Goal: Book appointment/travel/reservation

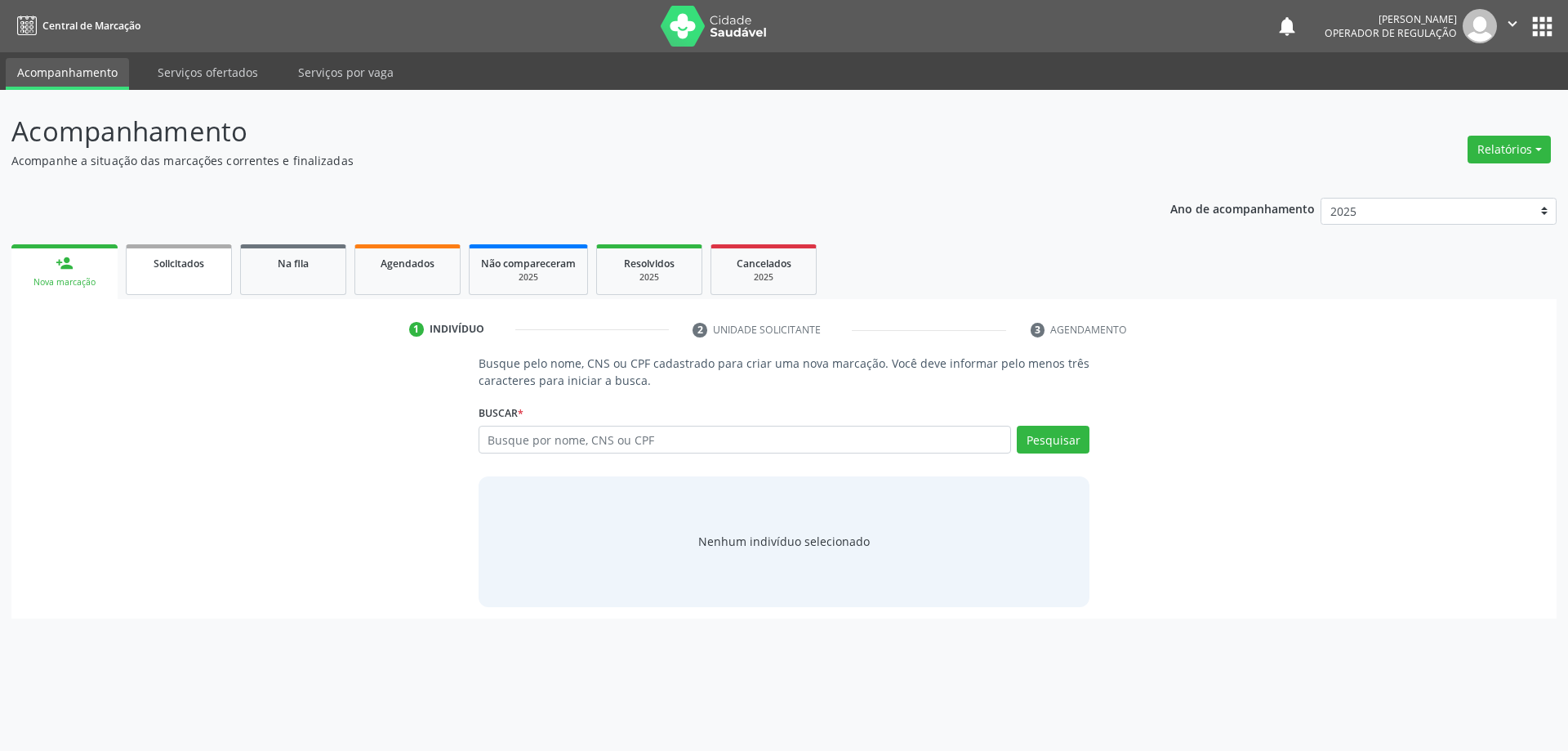
click at [183, 261] on span "Solicitados" at bounding box center [179, 263] width 51 height 14
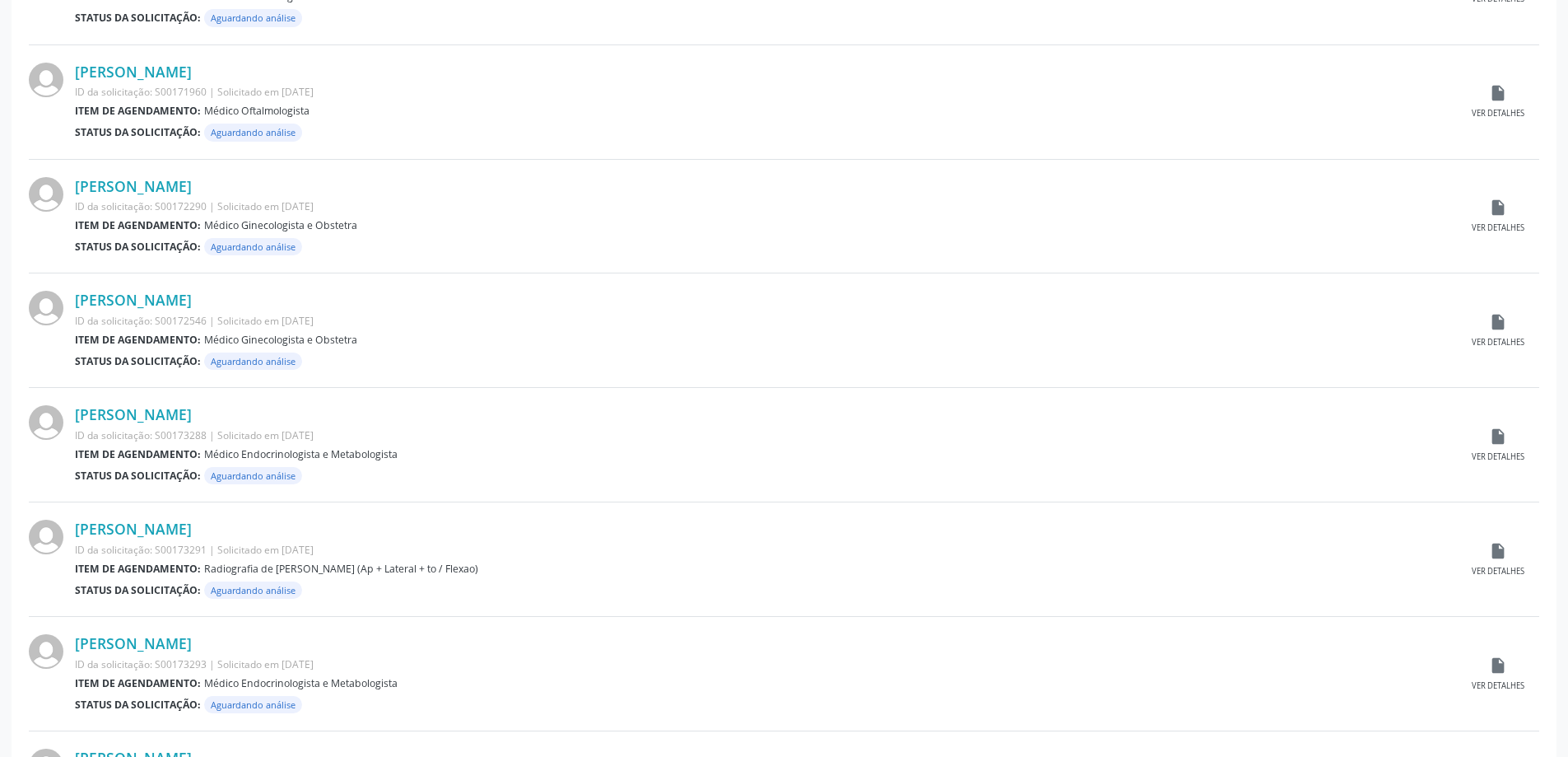
scroll to position [1475, 0]
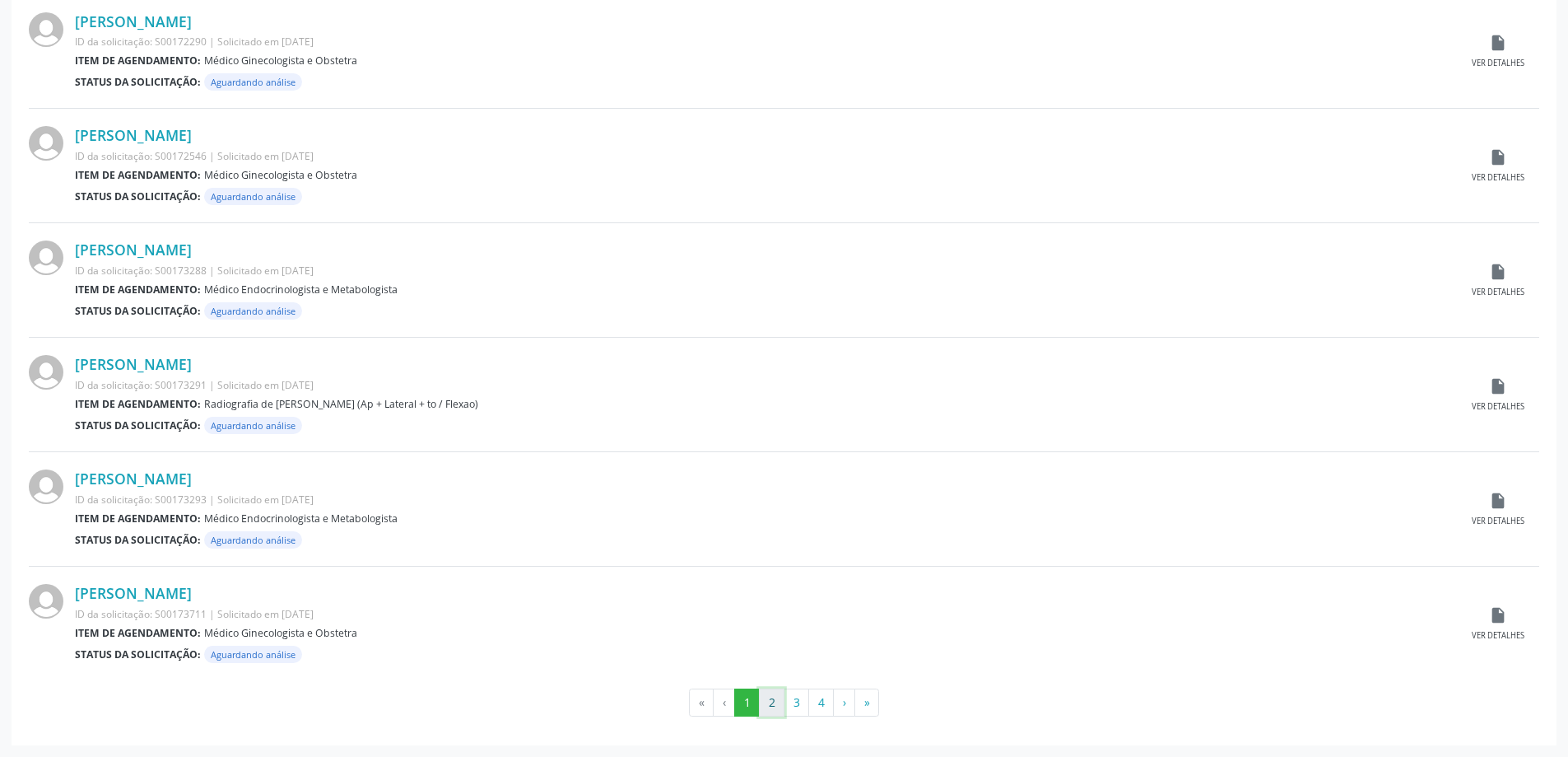
click at [772, 708] on button "2" at bounding box center [772, 703] width 26 height 28
click at [798, 704] on button "3" at bounding box center [796, 703] width 26 height 28
click at [822, 706] on button "4" at bounding box center [821, 703] width 26 height 28
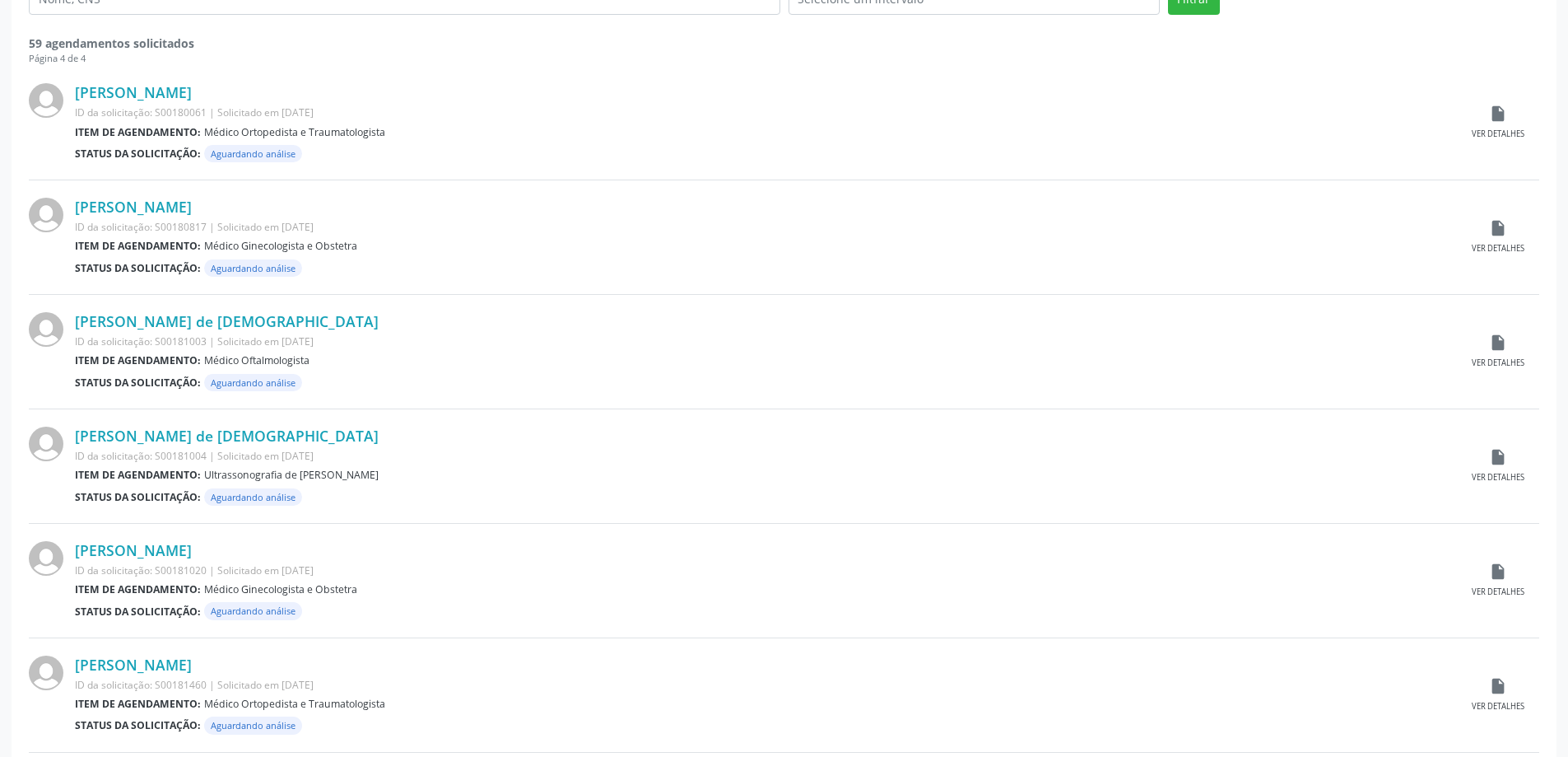
scroll to position [412, 0]
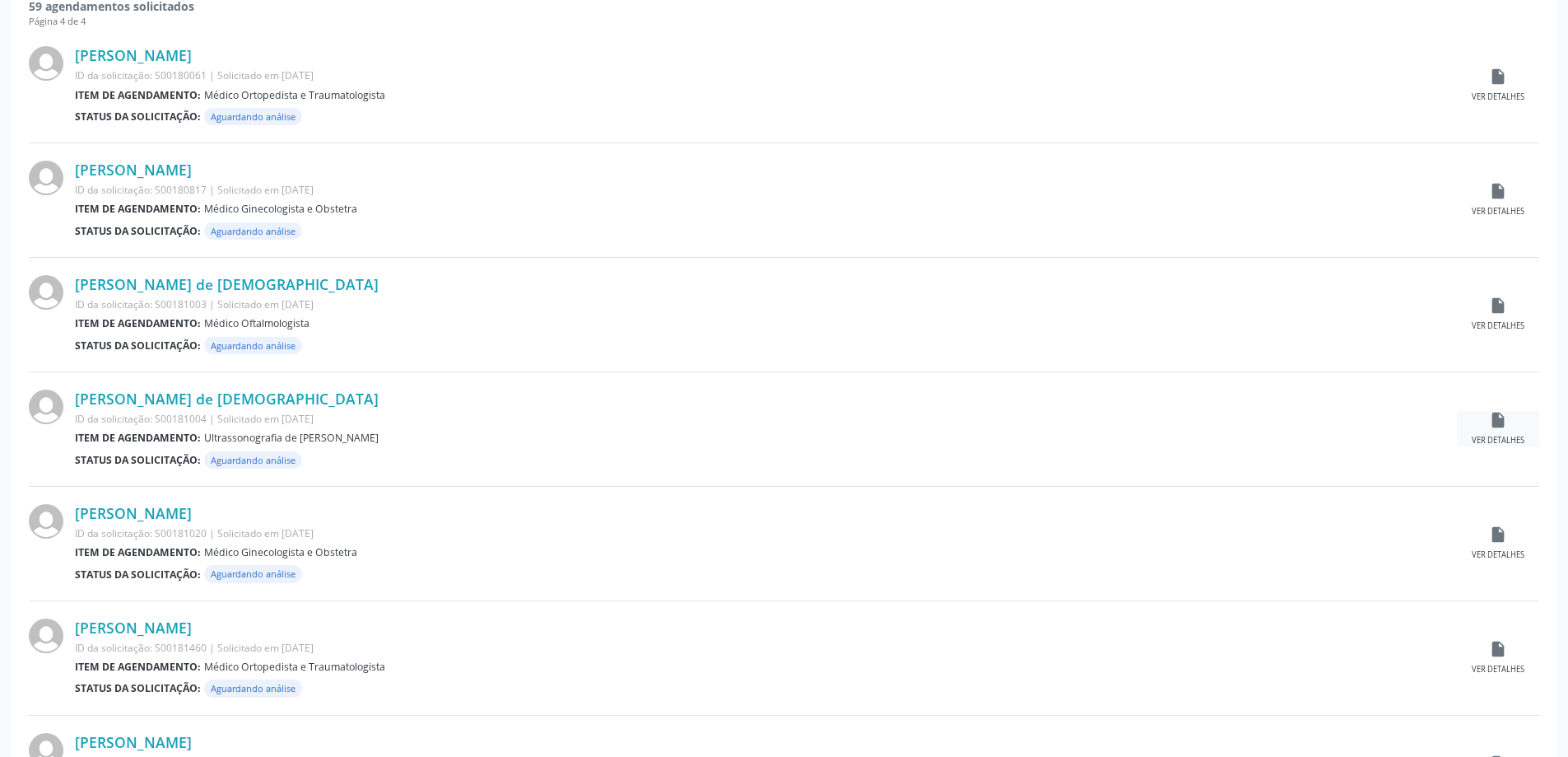
click at [1485, 429] on div "insert_drive_file Ver detalhes" at bounding box center [1498, 428] width 82 height 36
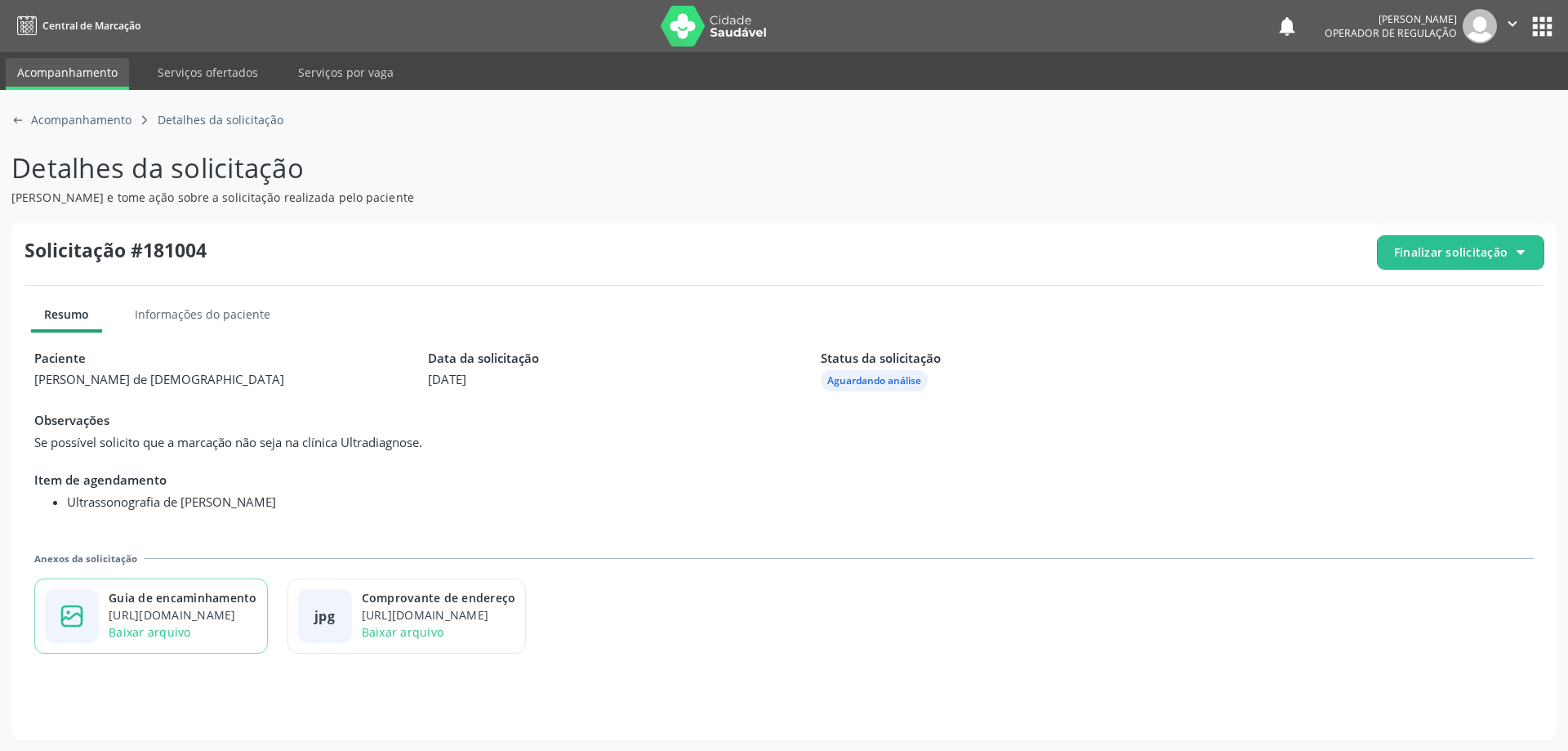
click at [134, 610] on div "[URL][DOMAIN_NAME]" at bounding box center [183, 614] width 148 height 17
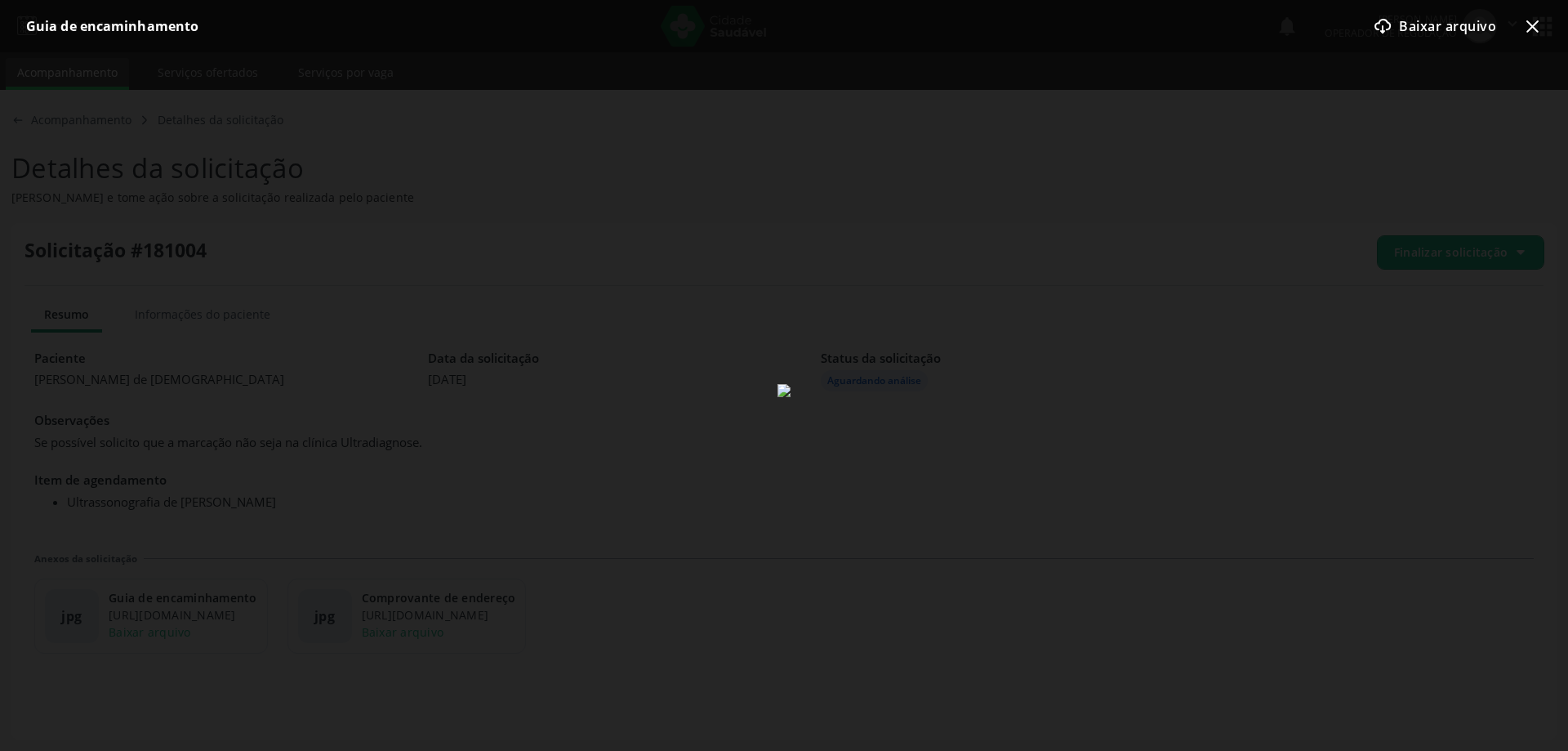
click at [1540, 26] on icon "x-outline icon" at bounding box center [1532, 27] width 20 height 20
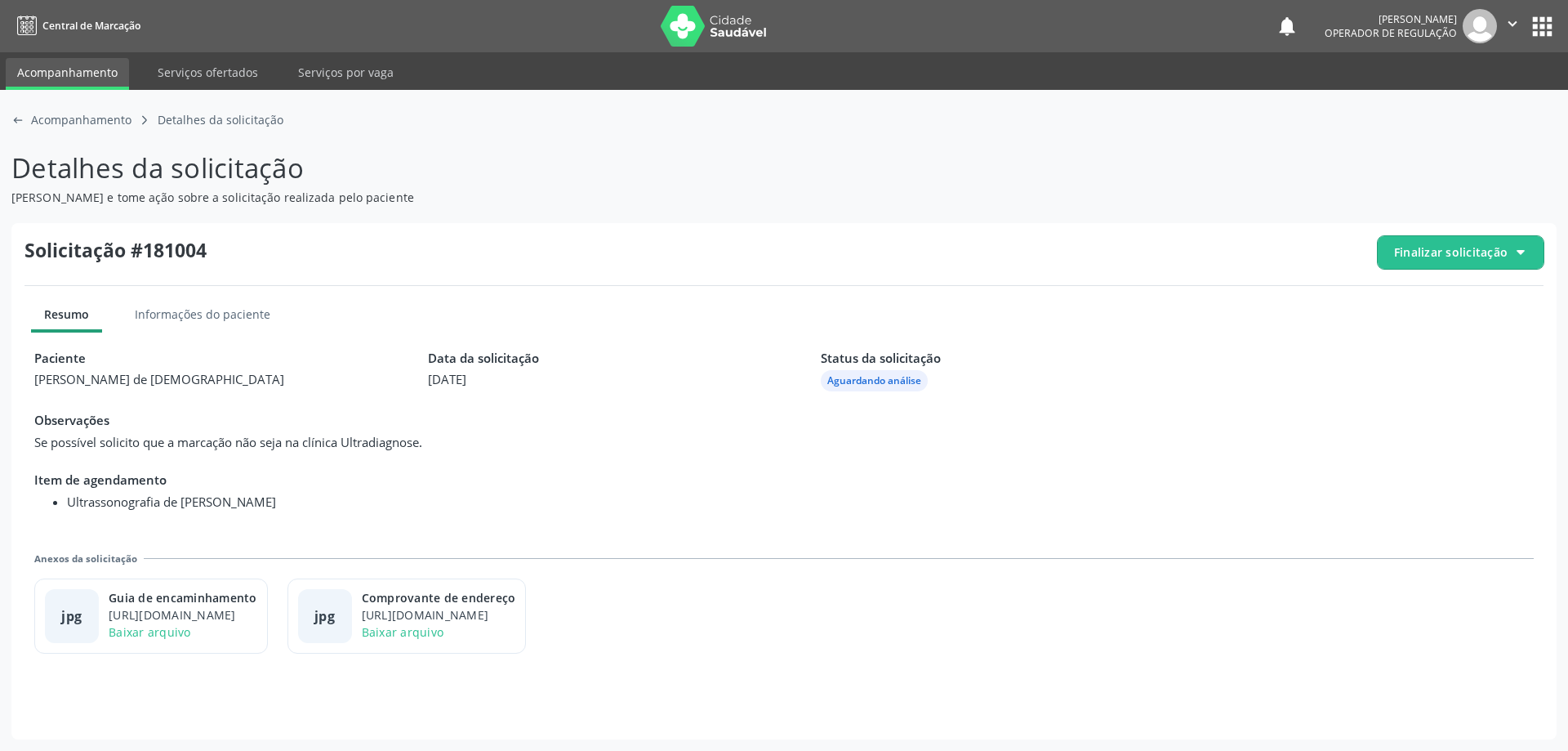
click at [1450, 245] on span "Finalizar solicitação" at bounding box center [1451, 251] width 114 height 17
click at [1452, 350] on span "Deferir solicitação" at bounding box center [1470, 344] width 103 height 24
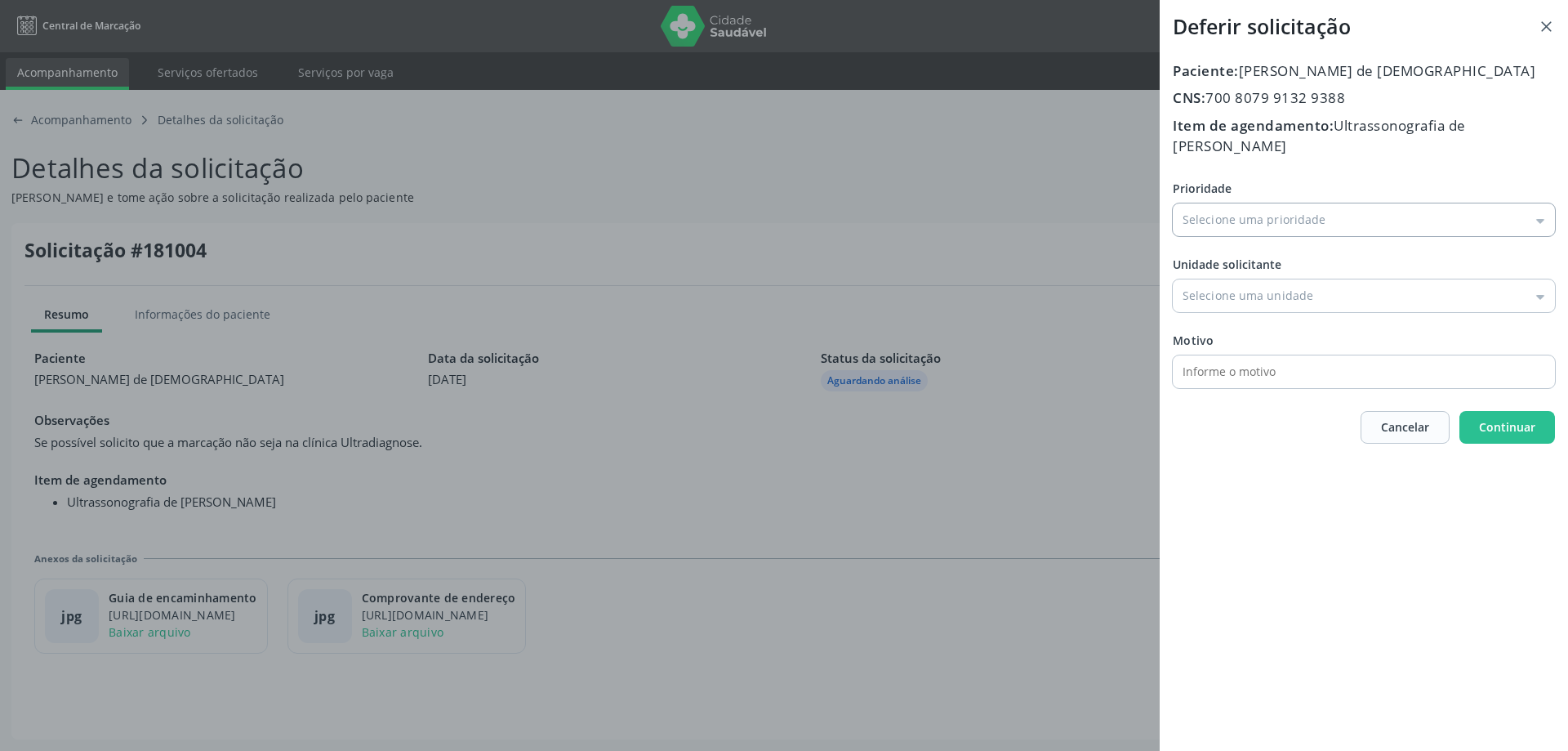
click at [1536, 216] on input "Prioridade" at bounding box center [1363, 219] width 382 height 32
type input "Média Prioridade"
click at [1200, 282] on div "Prioridade Média Prioridade Baixa Prioridade Média Prioridade Alta Prioridade U…" at bounding box center [1363, 284] width 382 height 208
click at [1539, 293] on input "Prioridade" at bounding box center [1363, 295] width 382 height 32
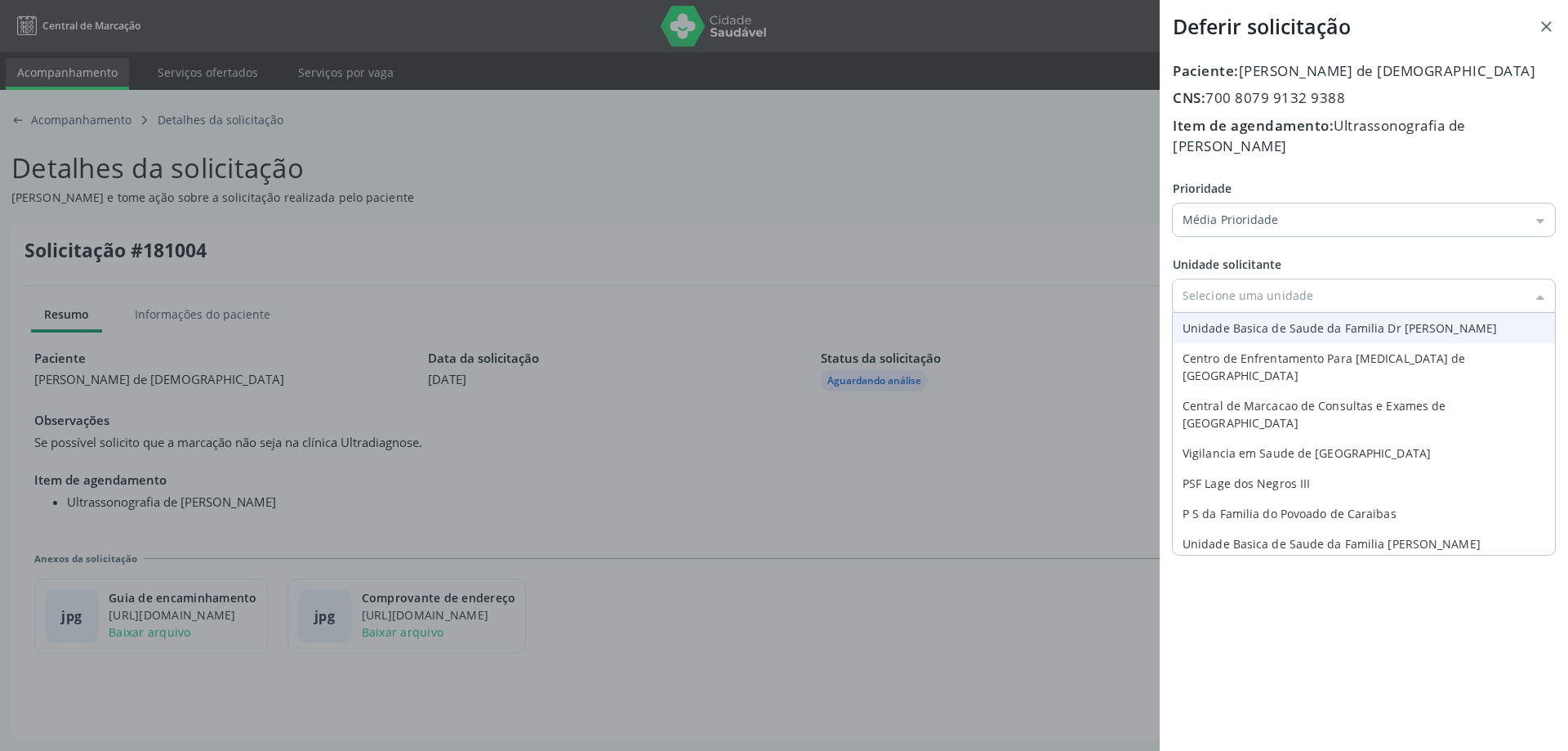
type input "Unidade Basica de Saude da Familia Dr [PERSON_NAME]"
click at [1372, 325] on div "Prioridade Média Prioridade Baixa Prioridade Média Prioridade Alta Prioridade U…" at bounding box center [1363, 284] width 382 height 208
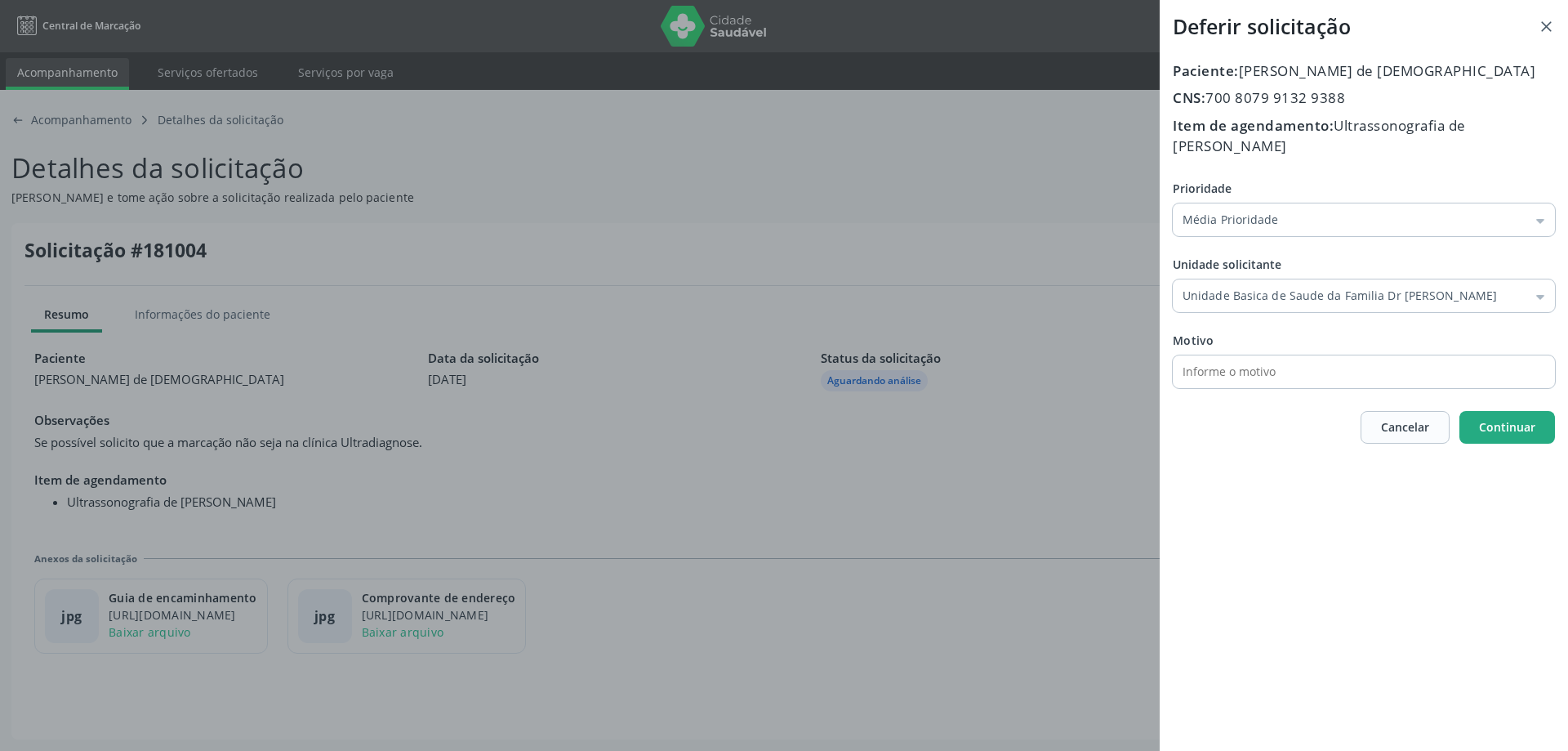
click at [1481, 440] on button "Continuar" at bounding box center [1506, 427] width 95 height 32
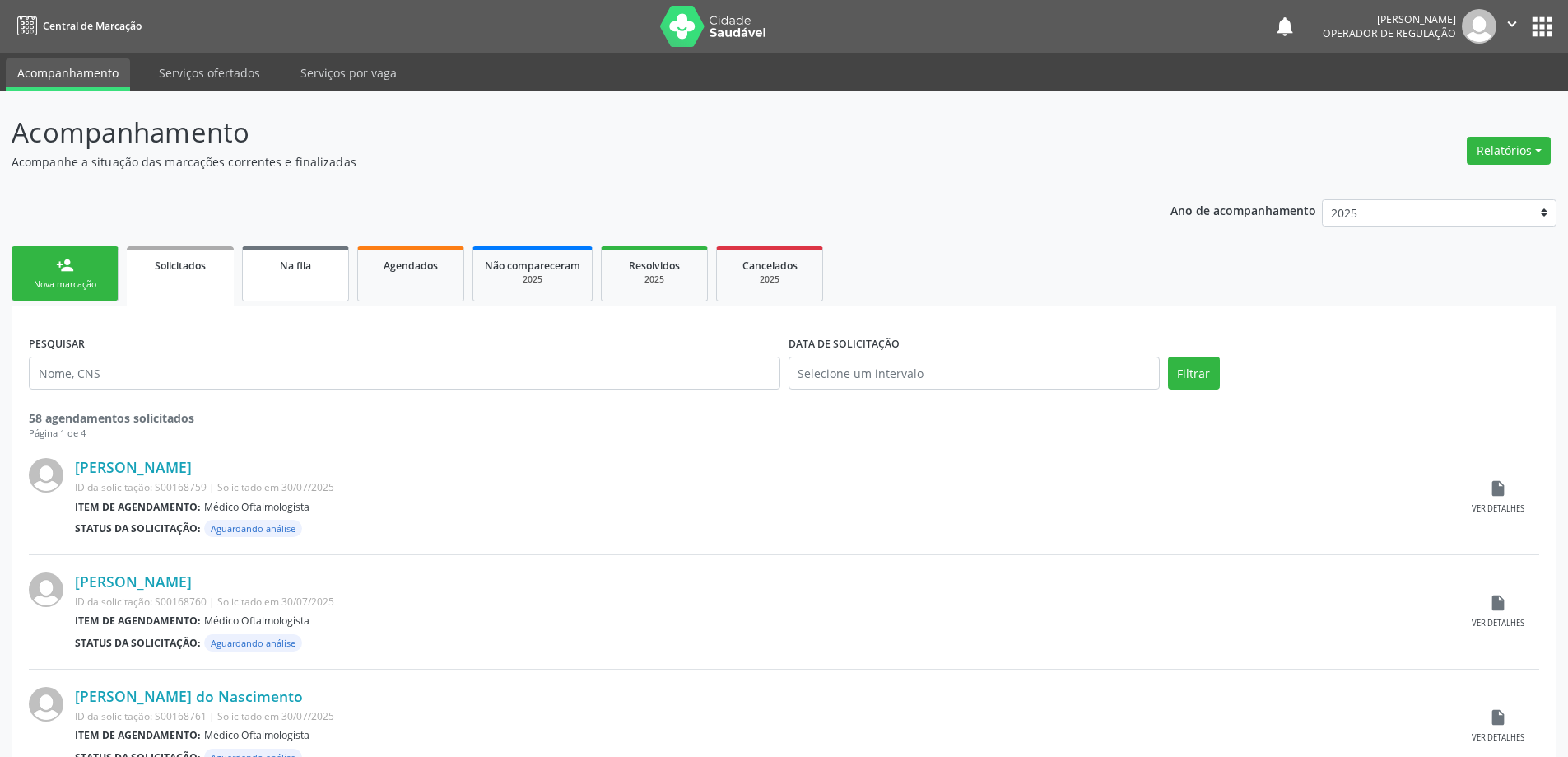
click at [285, 270] on span "Na fila" at bounding box center [296, 265] width 32 height 14
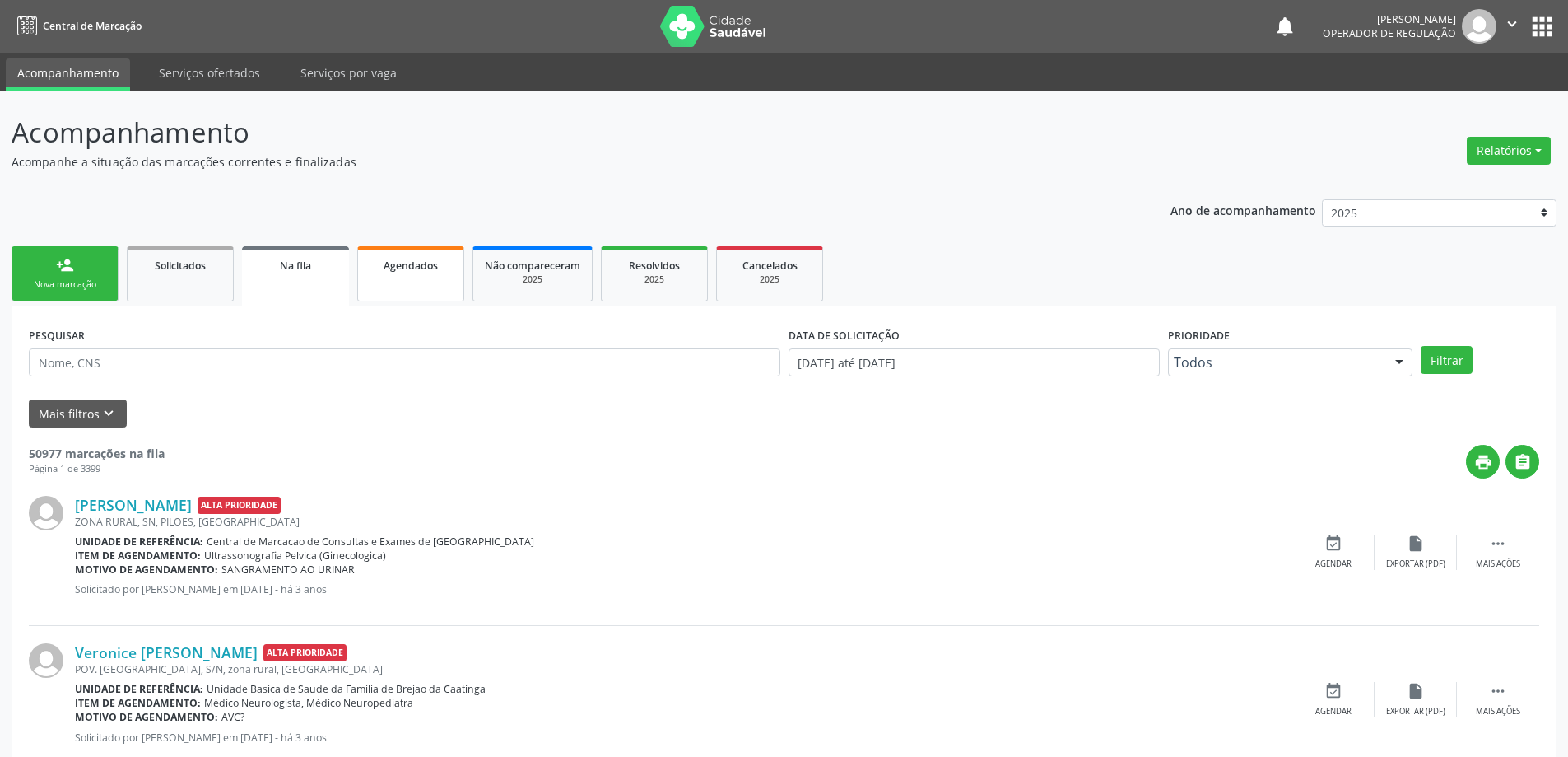
click at [415, 272] on span "Agendados" at bounding box center [411, 265] width 54 height 14
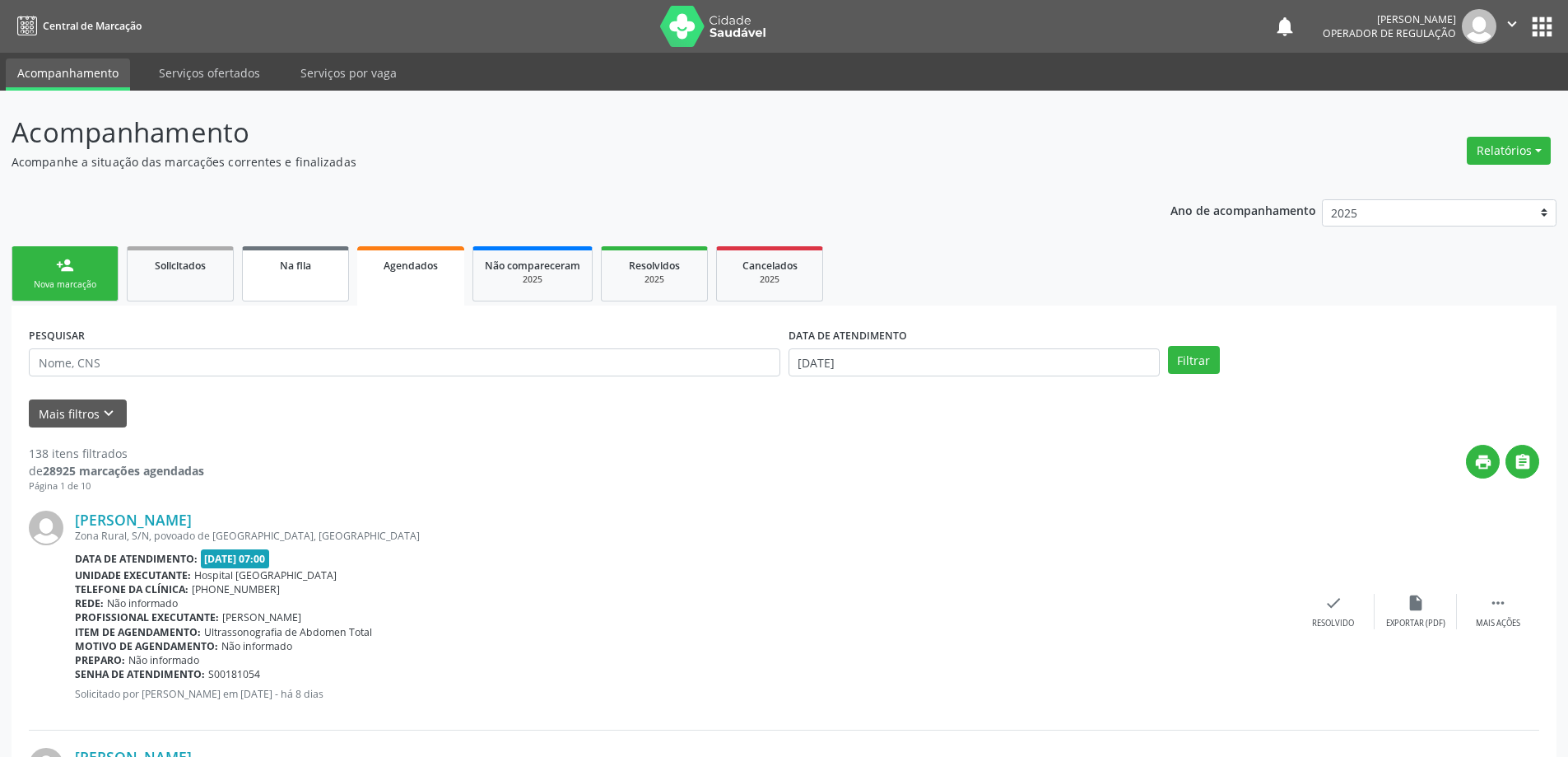
click at [287, 262] on span "Na fila" at bounding box center [296, 265] width 32 height 14
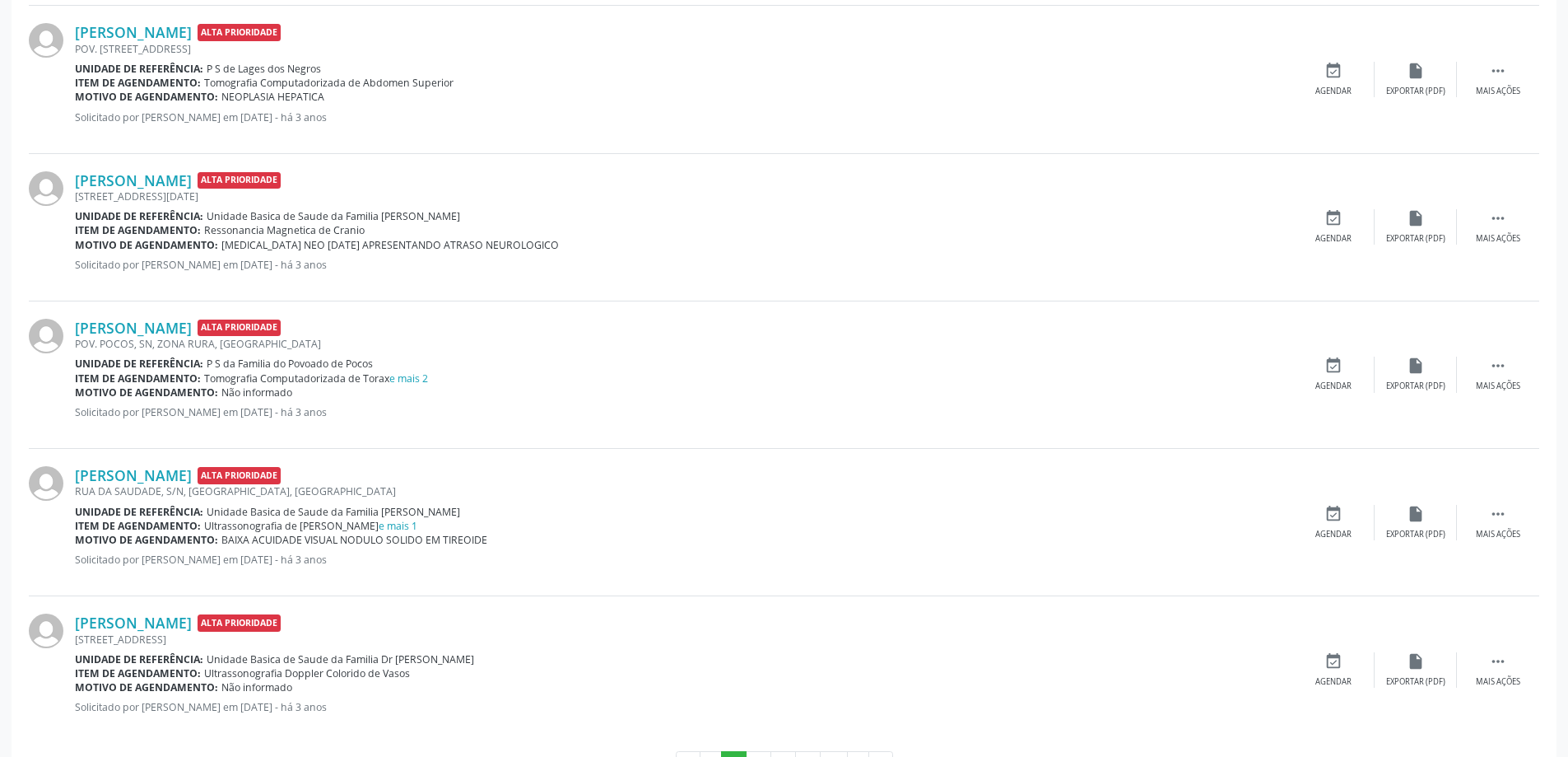
scroll to position [2039, 0]
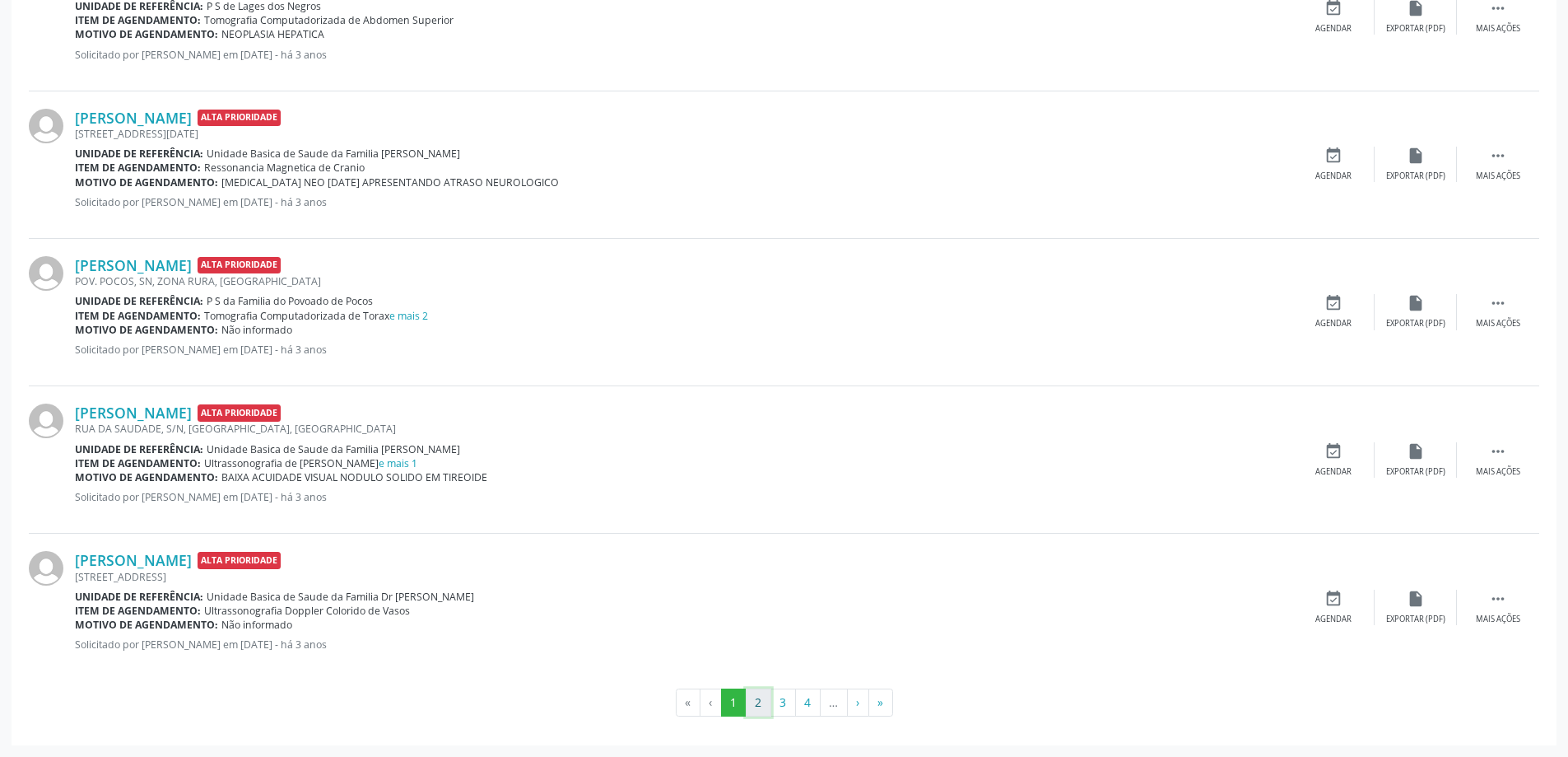
click at [763, 698] on button "2" at bounding box center [759, 703] width 26 height 28
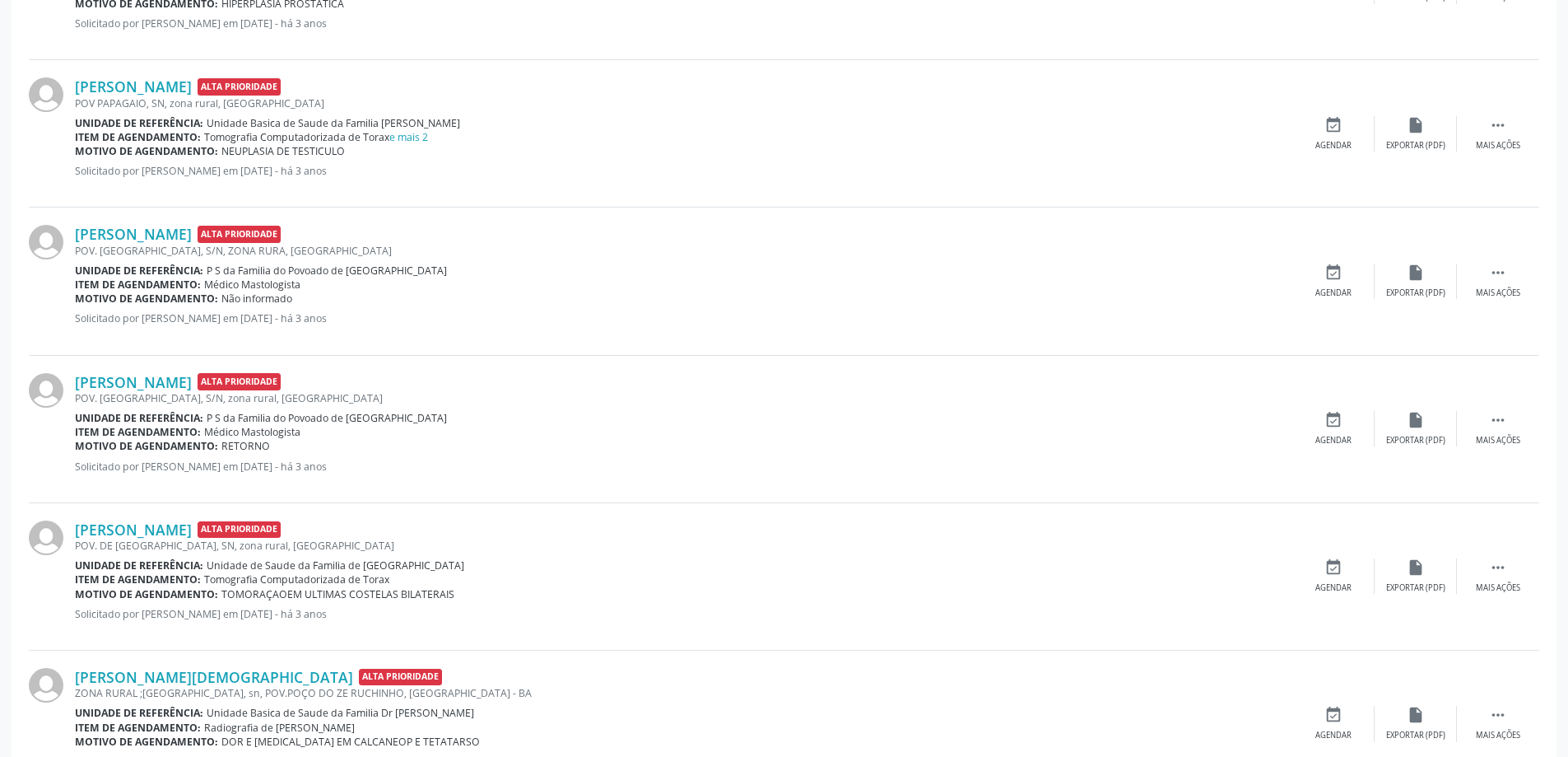
scroll to position [2011, 0]
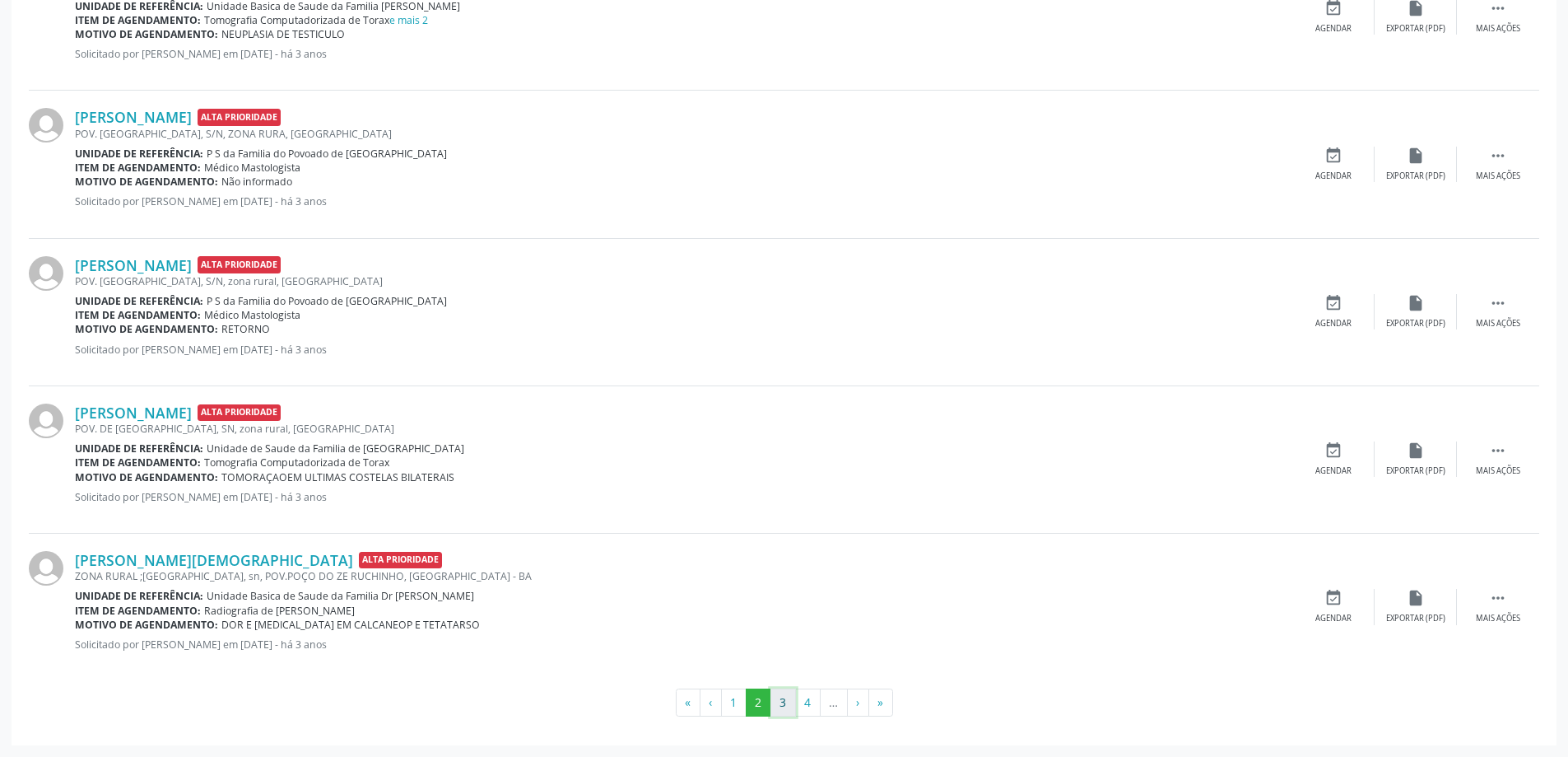
click at [787, 700] on button "3" at bounding box center [784, 703] width 26 height 28
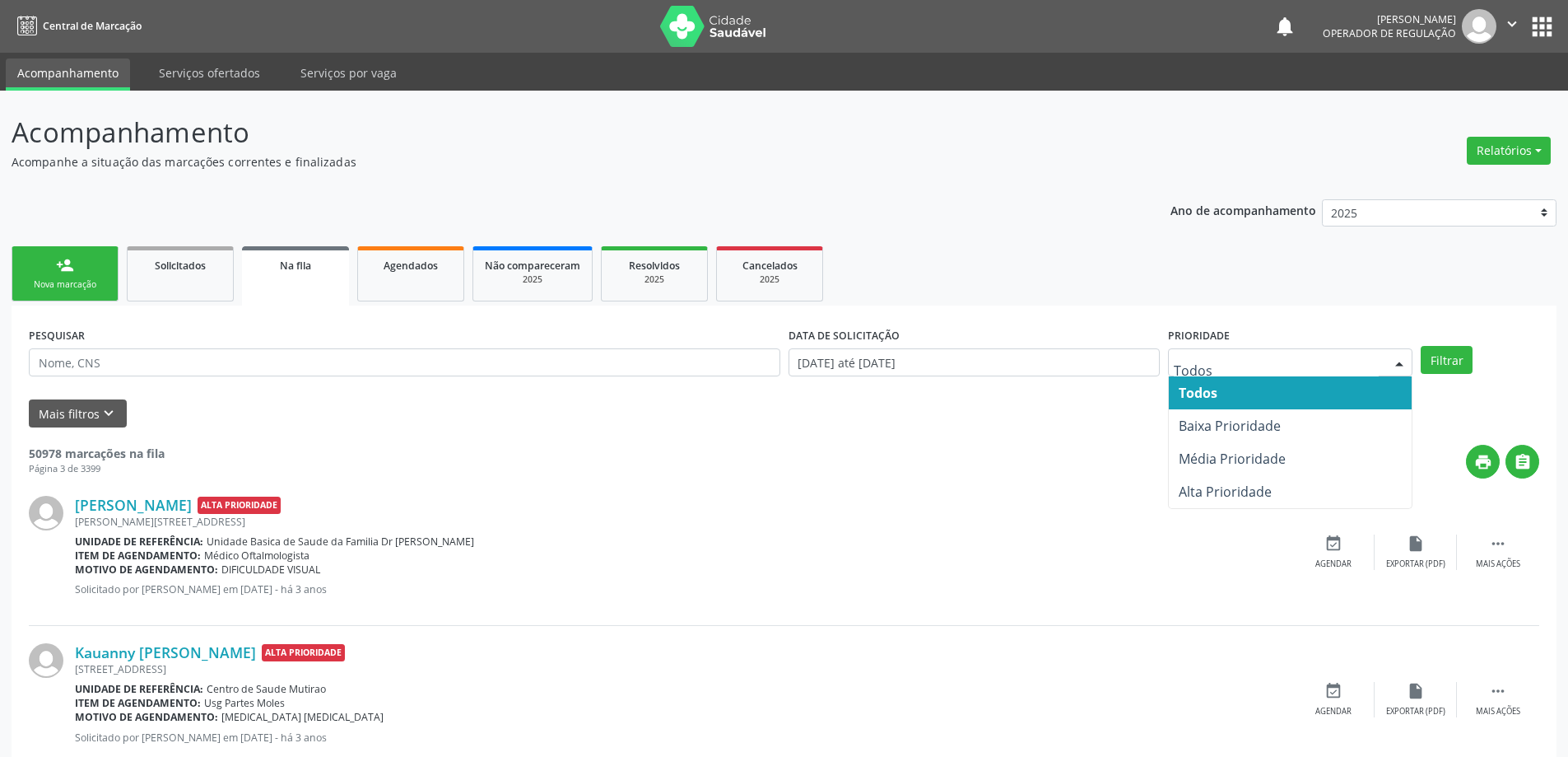
click at [1401, 361] on div at bounding box center [1399, 363] width 25 height 28
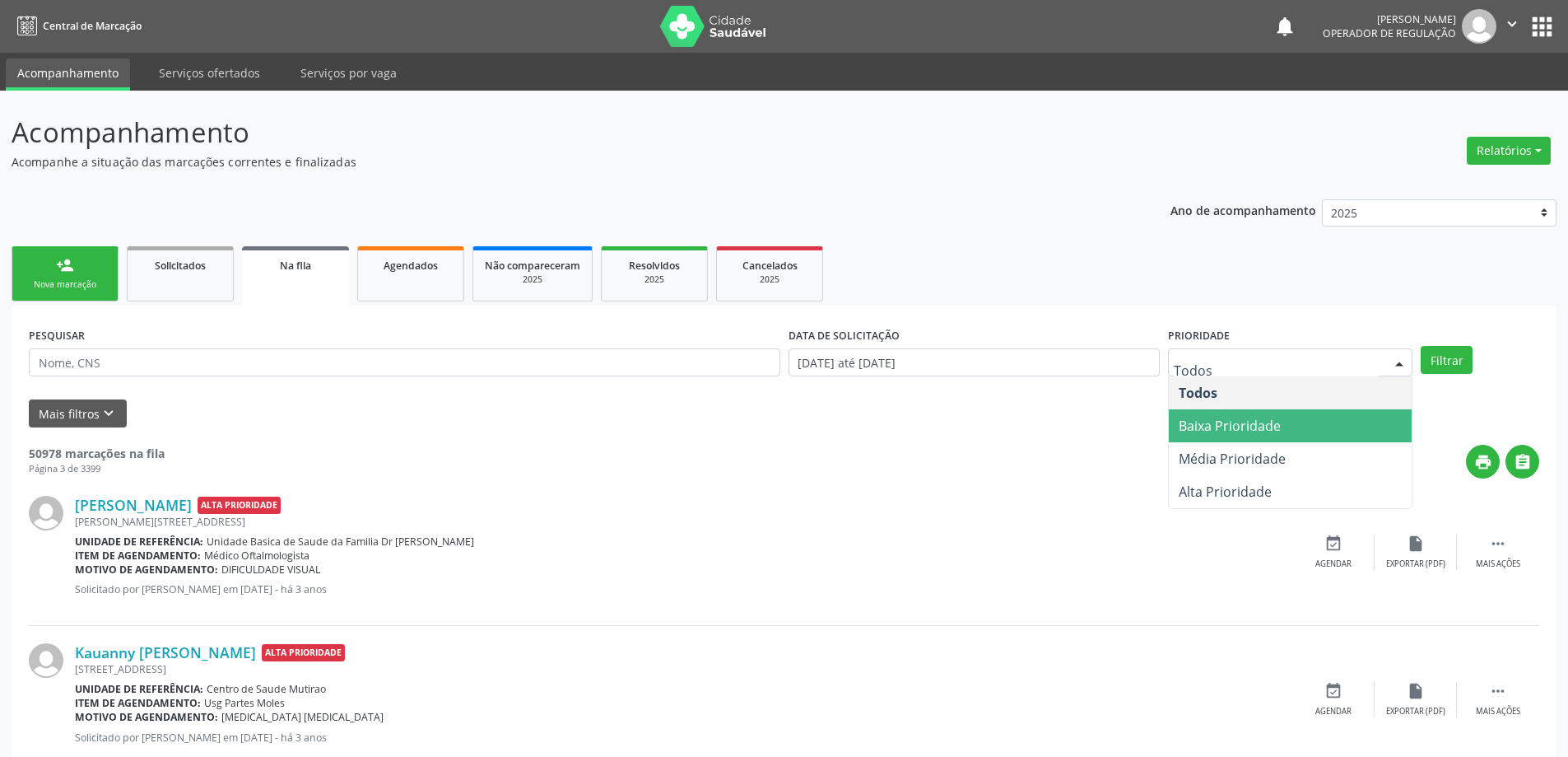
click at [1276, 421] on span "Baixa Prioridade" at bounding box center [1230, 426] width 102 height 18
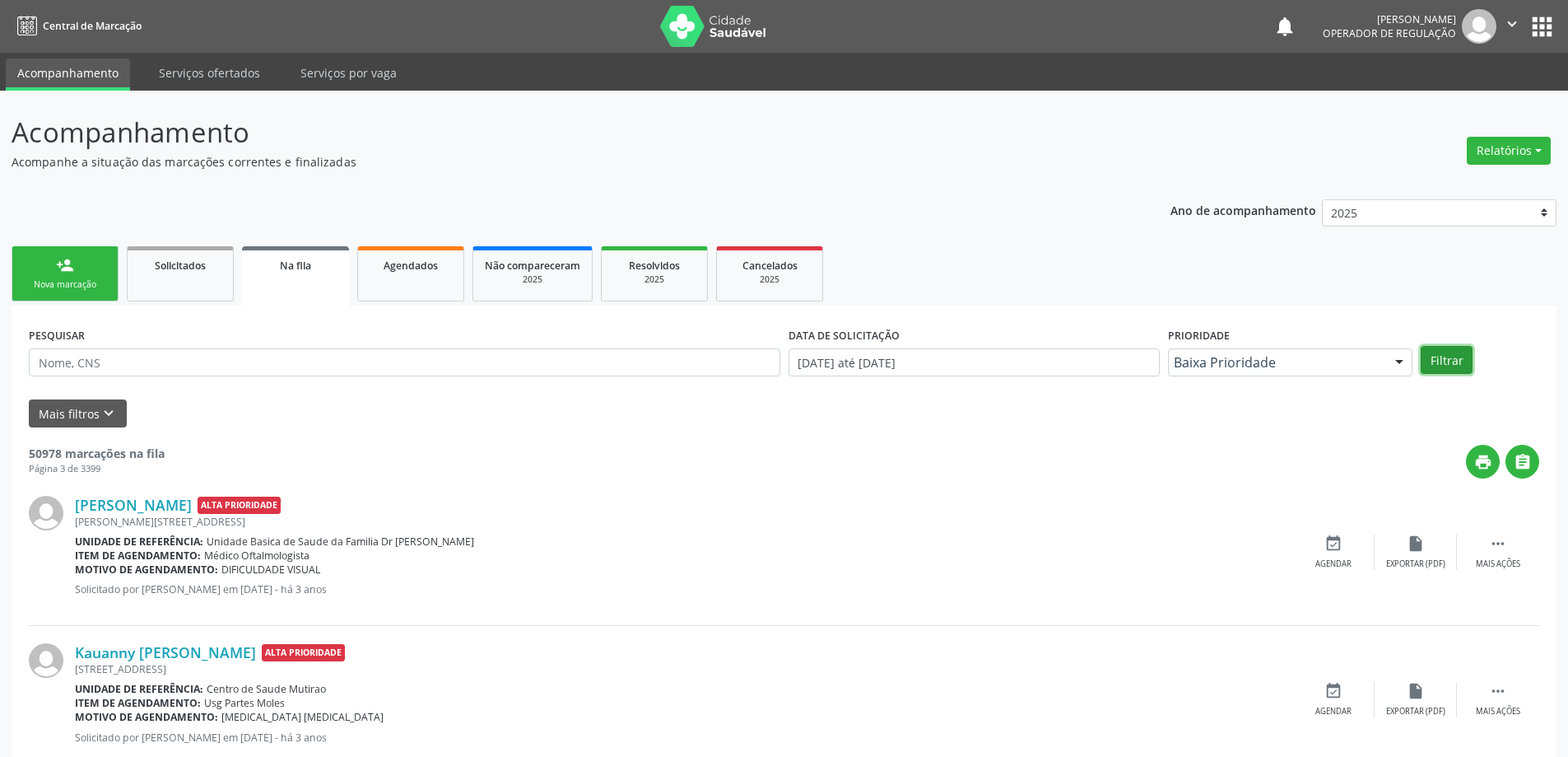
click at [1438, 361] on button "Filtrar" at bounding box center [1446, 360] width 51 height 28
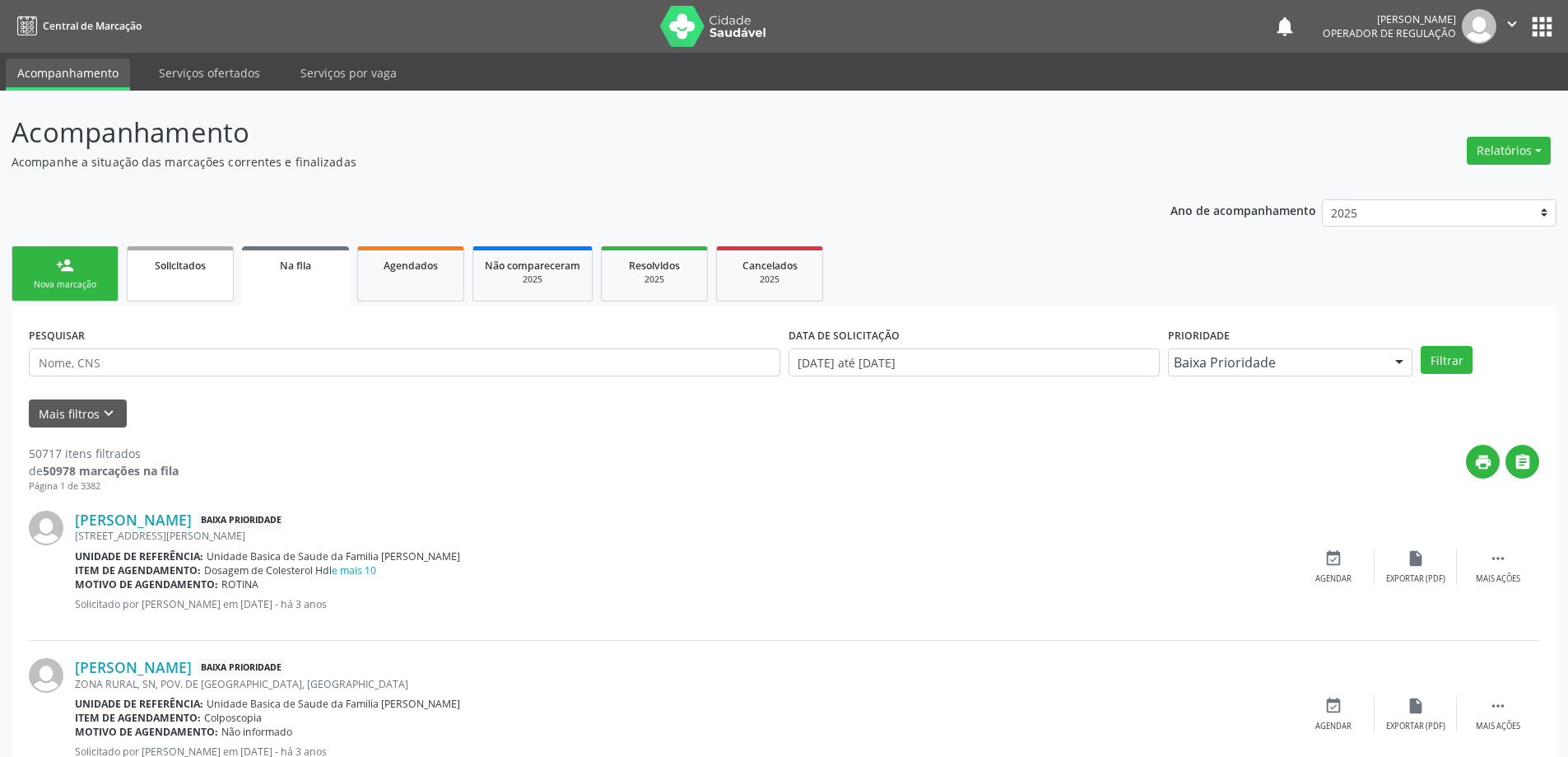
click at [191, 282] on link "Solicitados" at bounding box center [180, 274] width 107 height 55
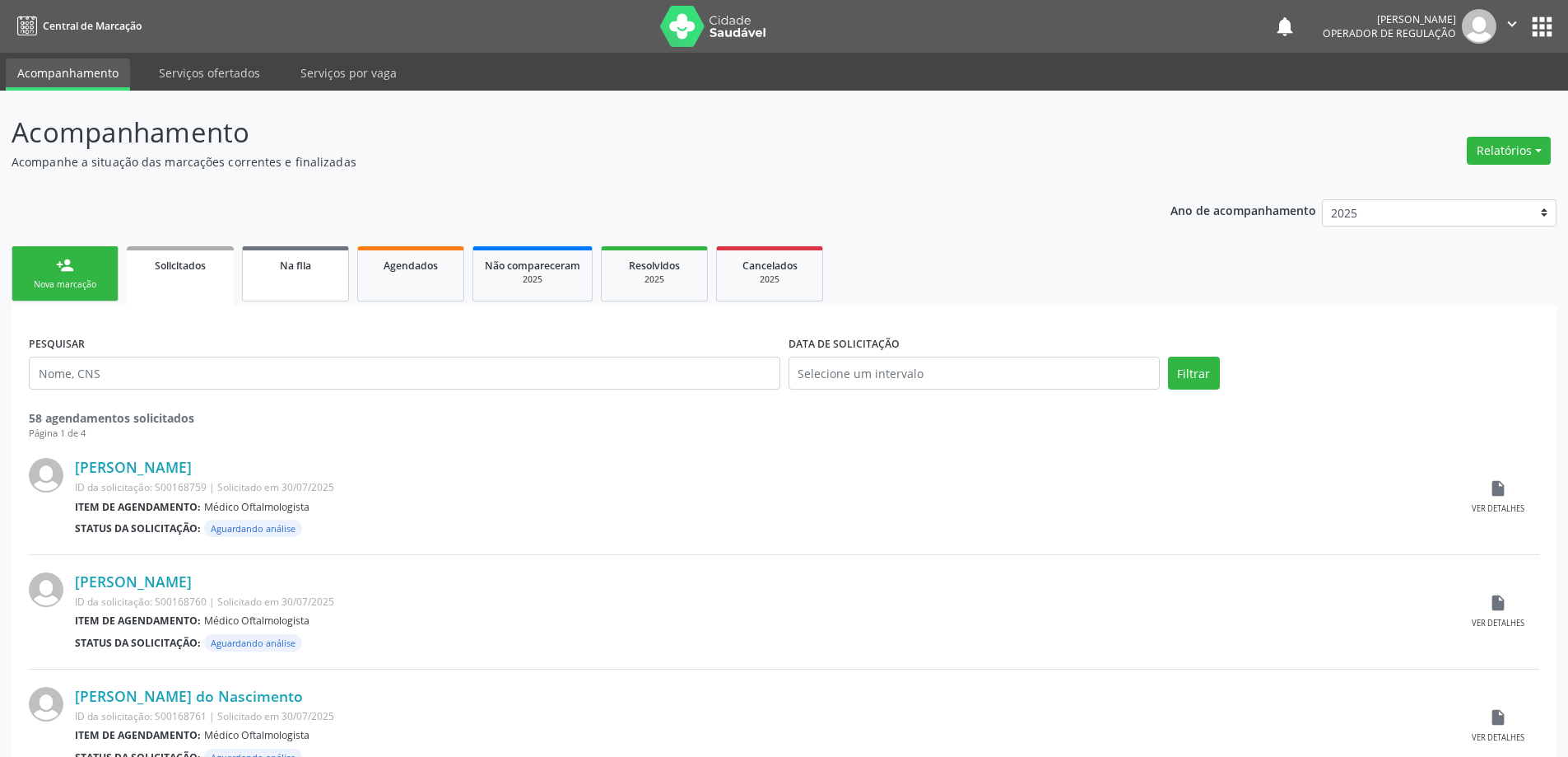
click at [283, 261] on span "Na fila" at bounding box center [296, 265] width 32 height 14
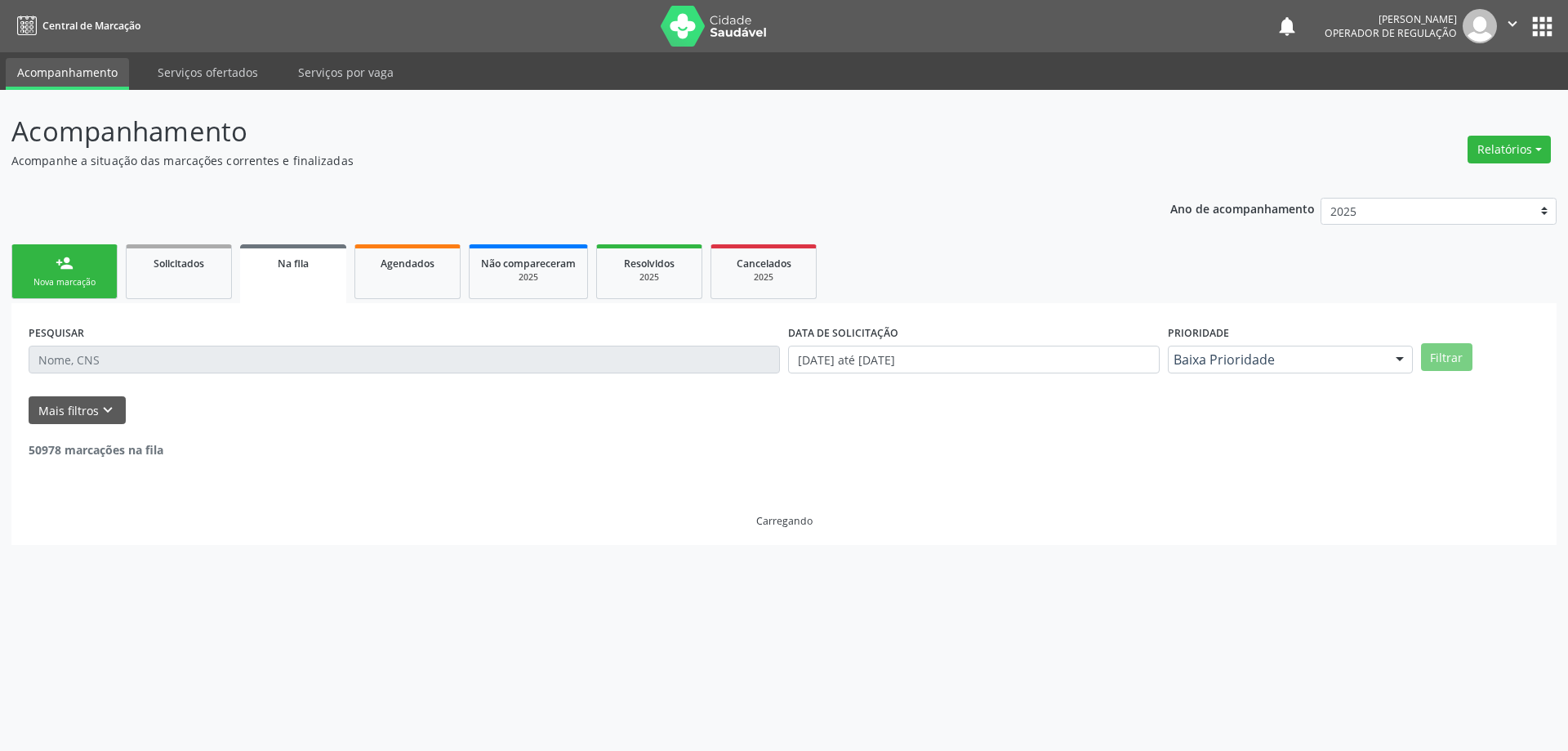
click at [1398, 353] on div at bounding box center [1399, 360] width 25 height 27
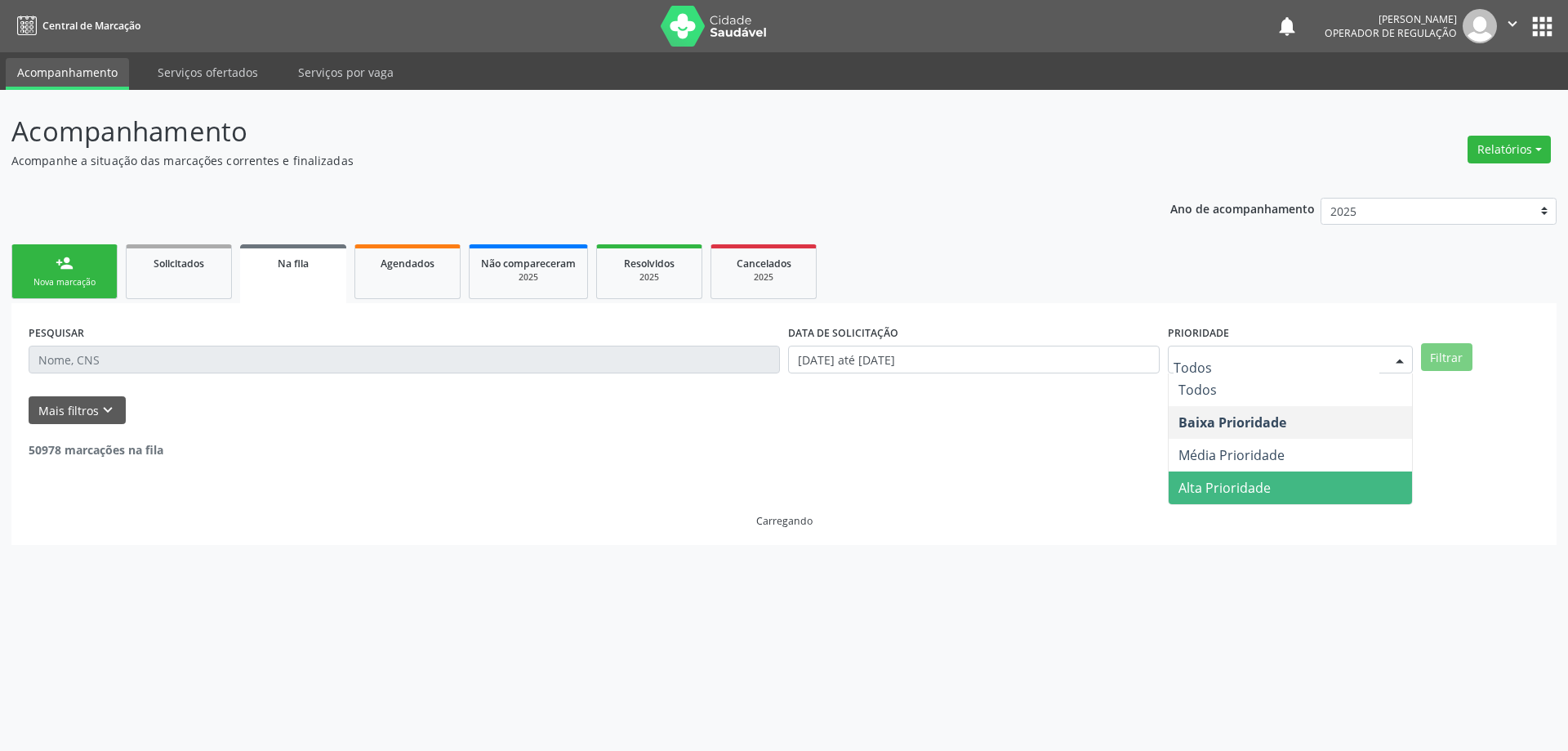
click at [1273, 487] on span "Alta Prioridade" at bounding box center [1290, 487] width 243 height 32
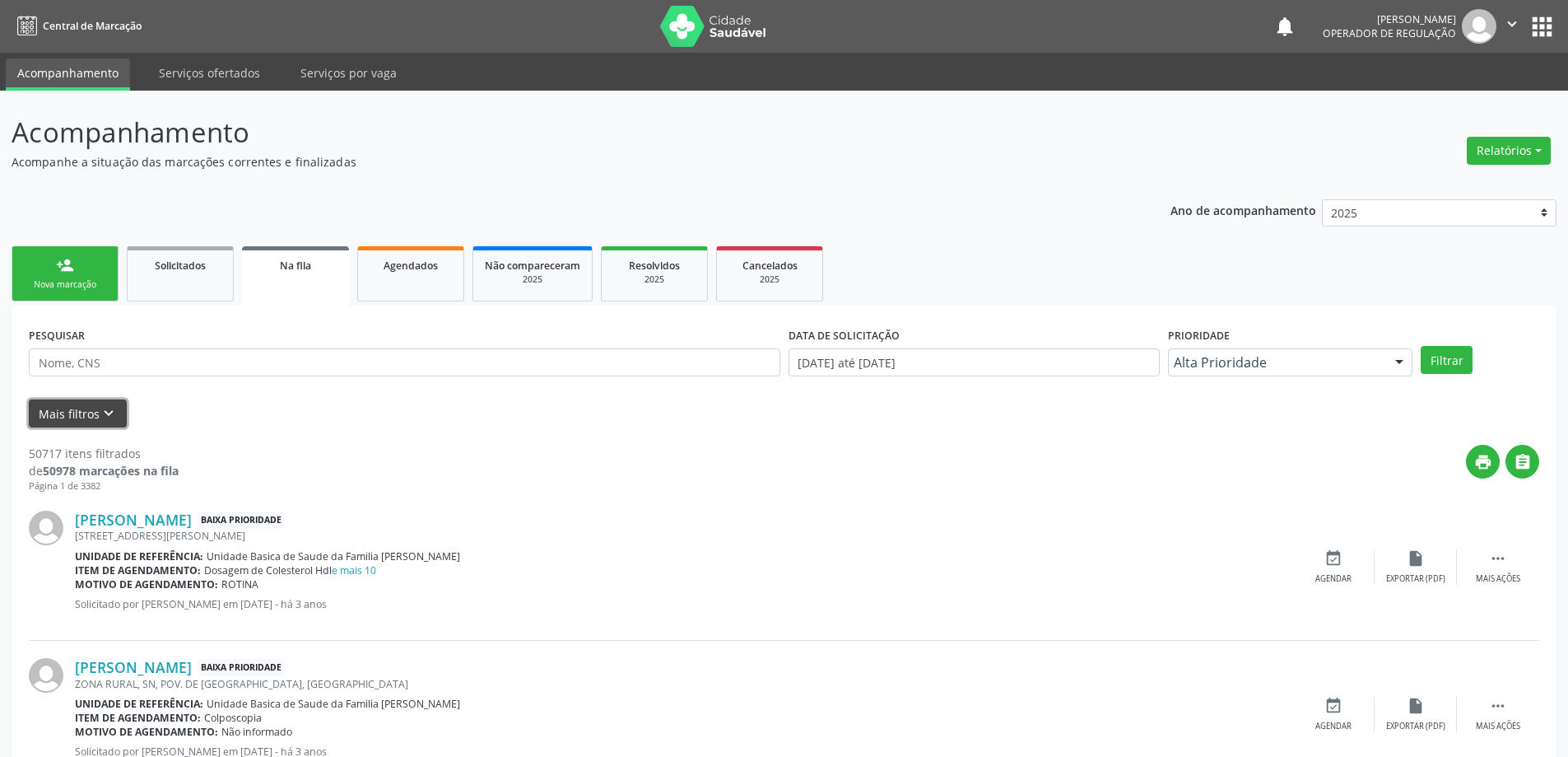
click at [103, 410] on icon "keyboard_arrow_down" at bounding box center [109, 414] width 18 height 18
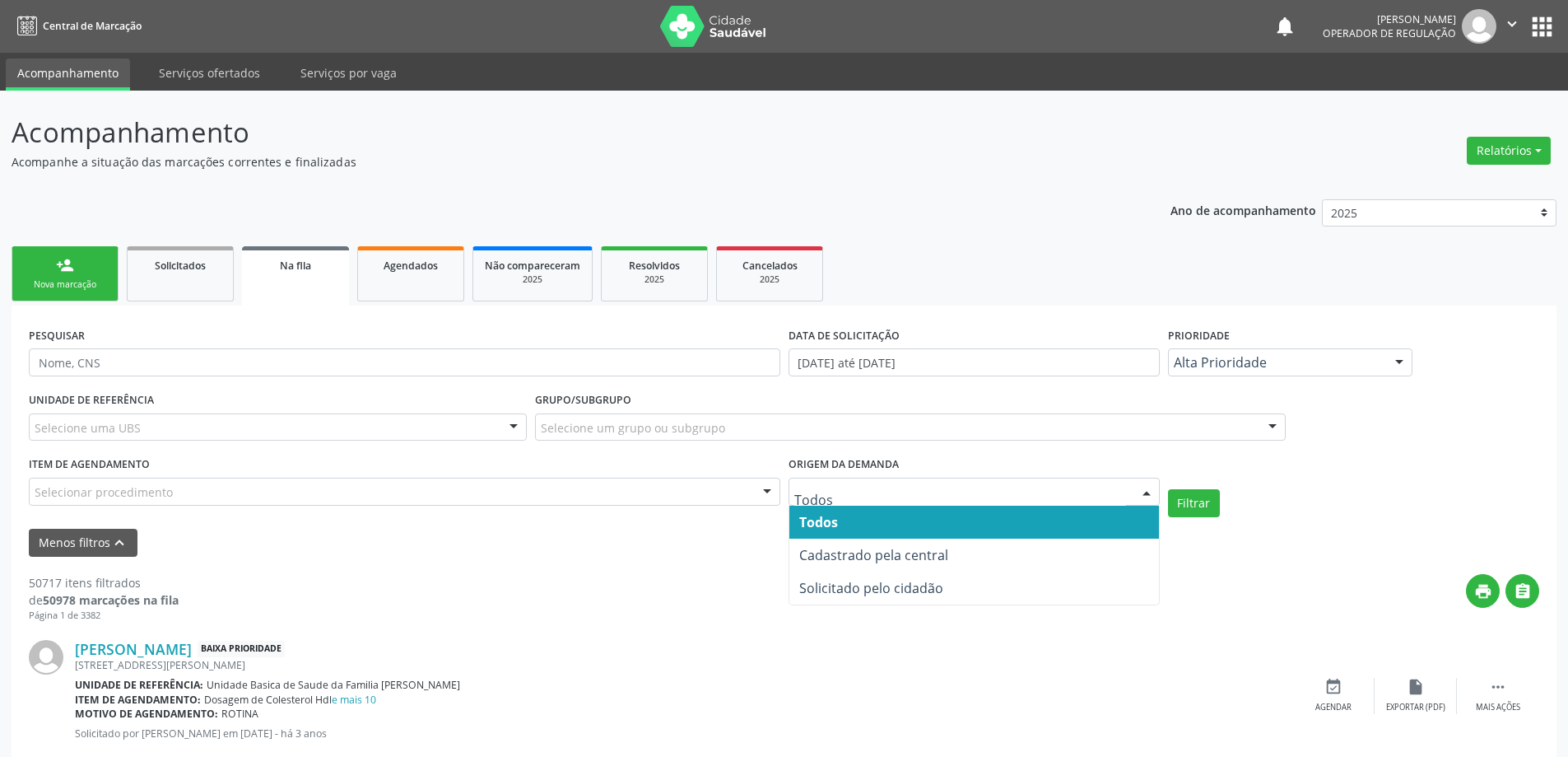
click at [1151, 493] on div at bounding box center [1147, 493] width 25 height 28
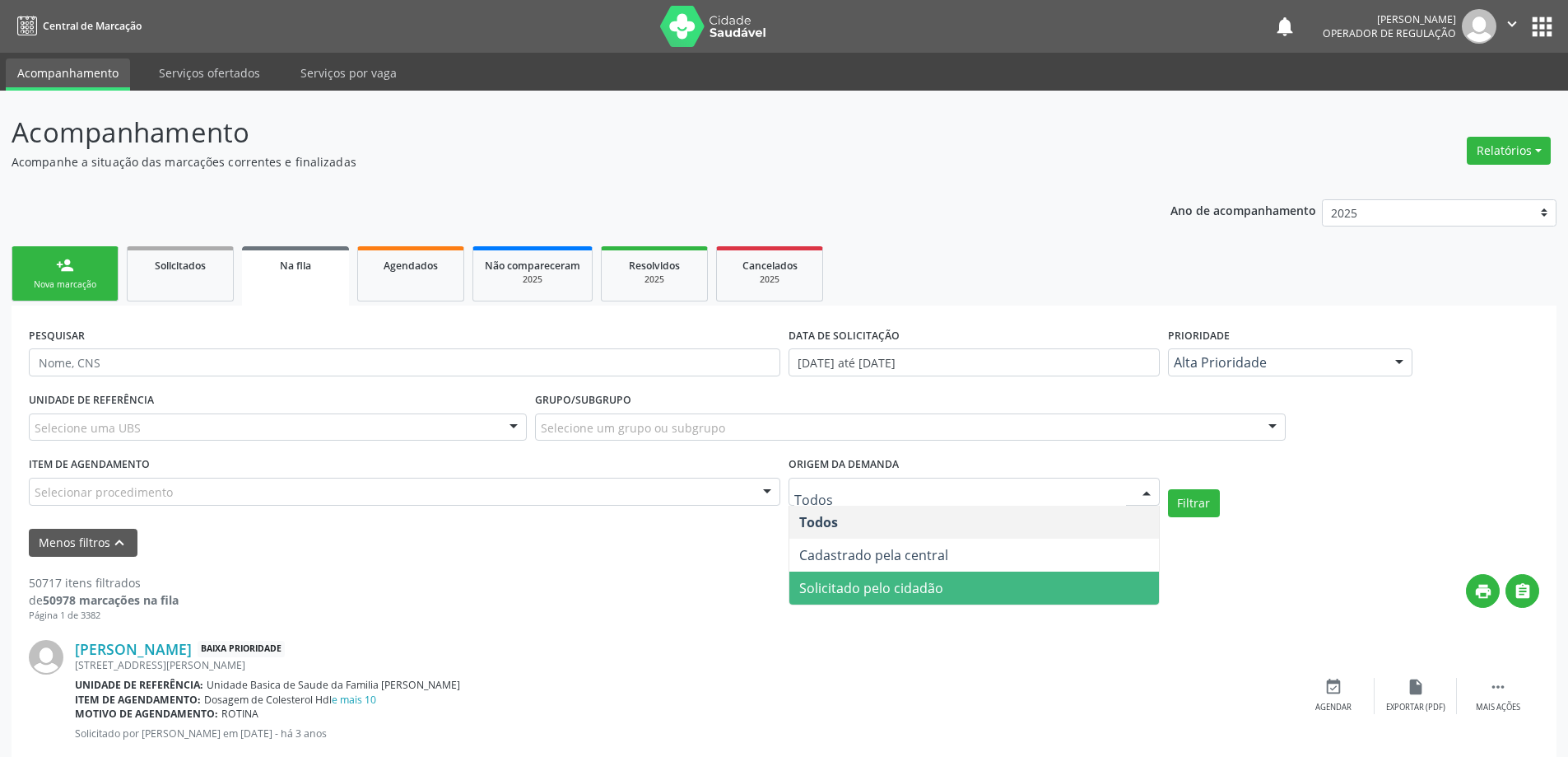
click at [910, 592] on span "Solicitado pelo cidadão" at bounding box center [872, 588] width 144 height 18
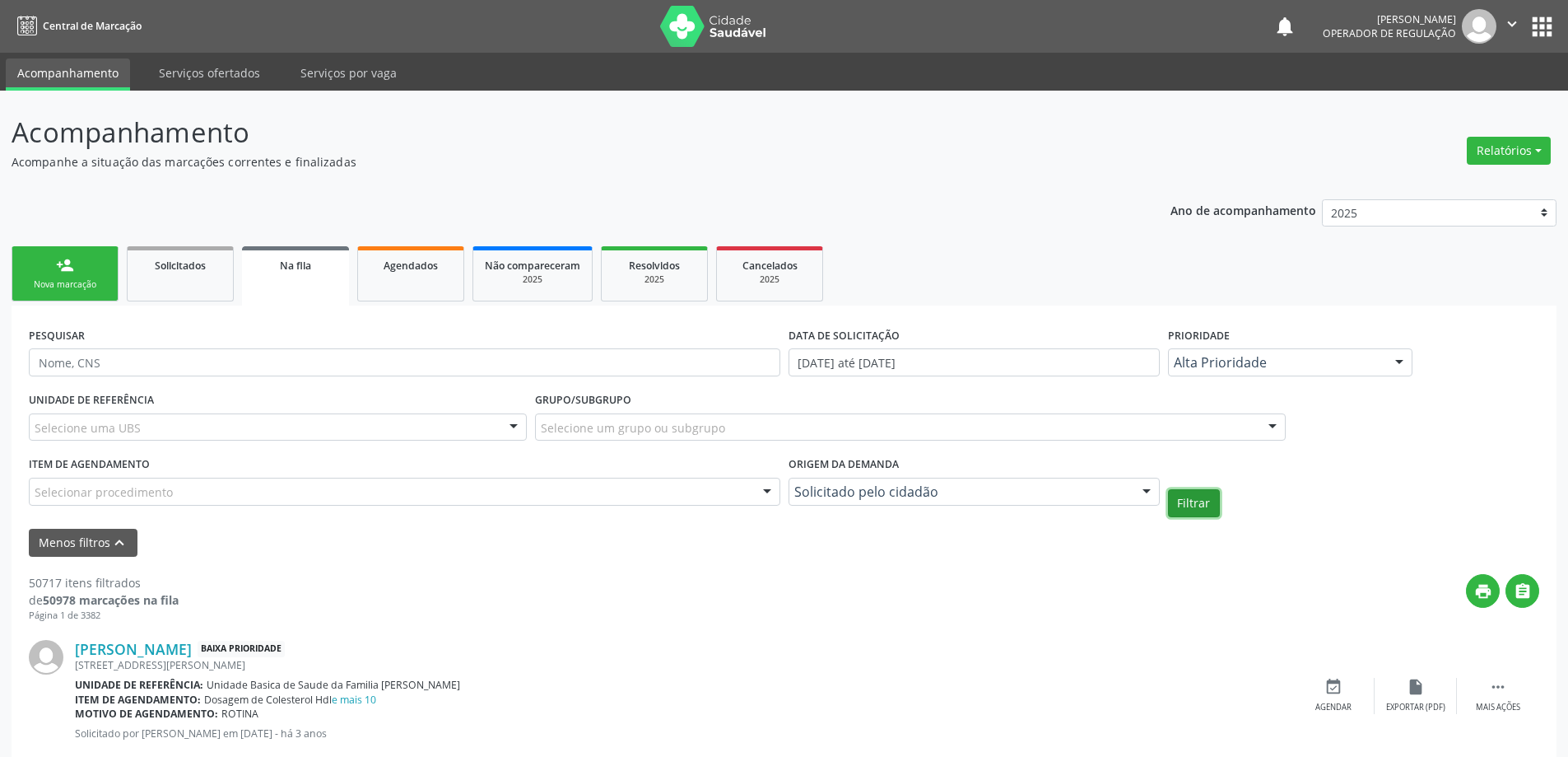
click at [1172, 503] on button "Filtrar" at bounding box center [1194, 503] width 51 height 28
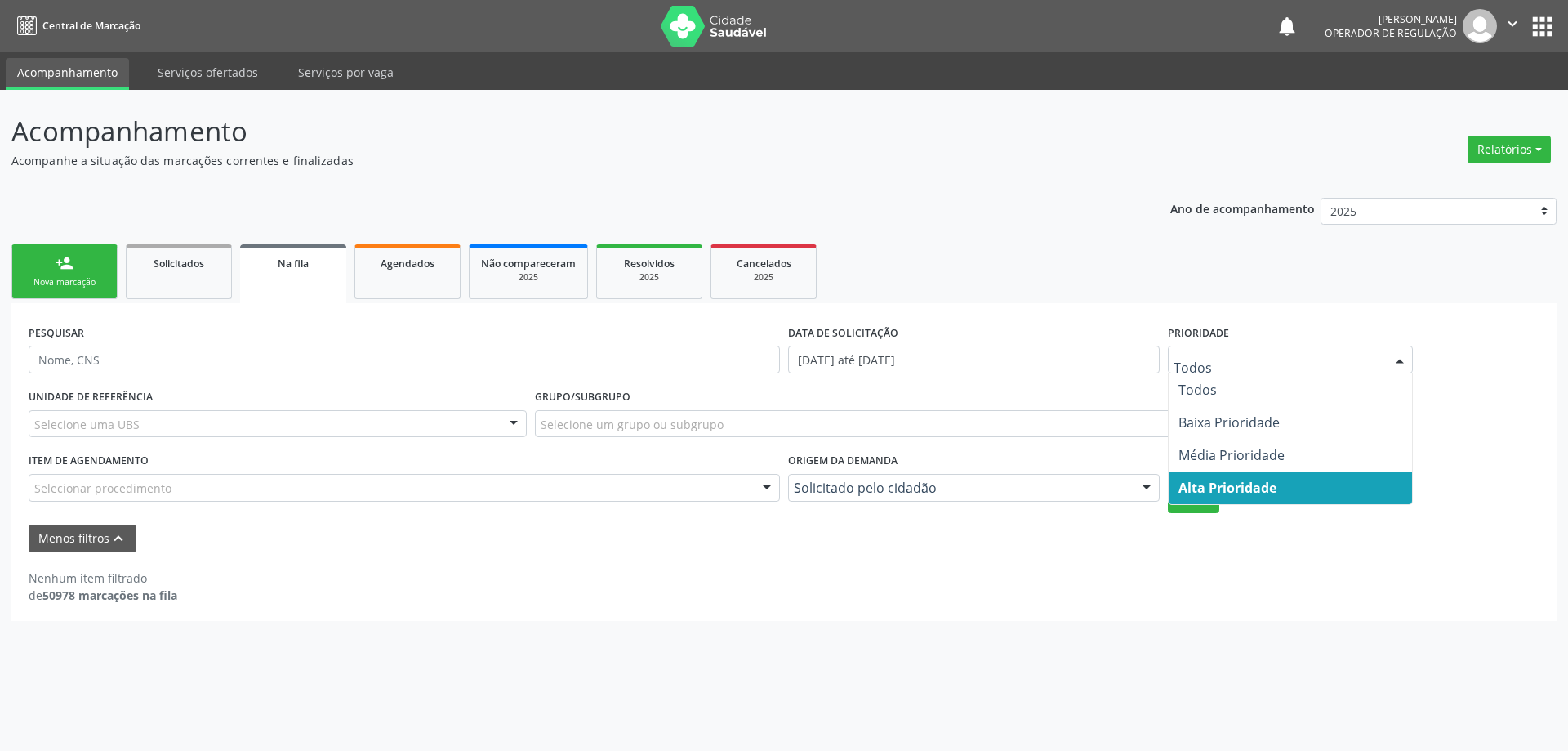
click at [1411, 354] on div at bounding box center [1399, 360] width 25 height 27
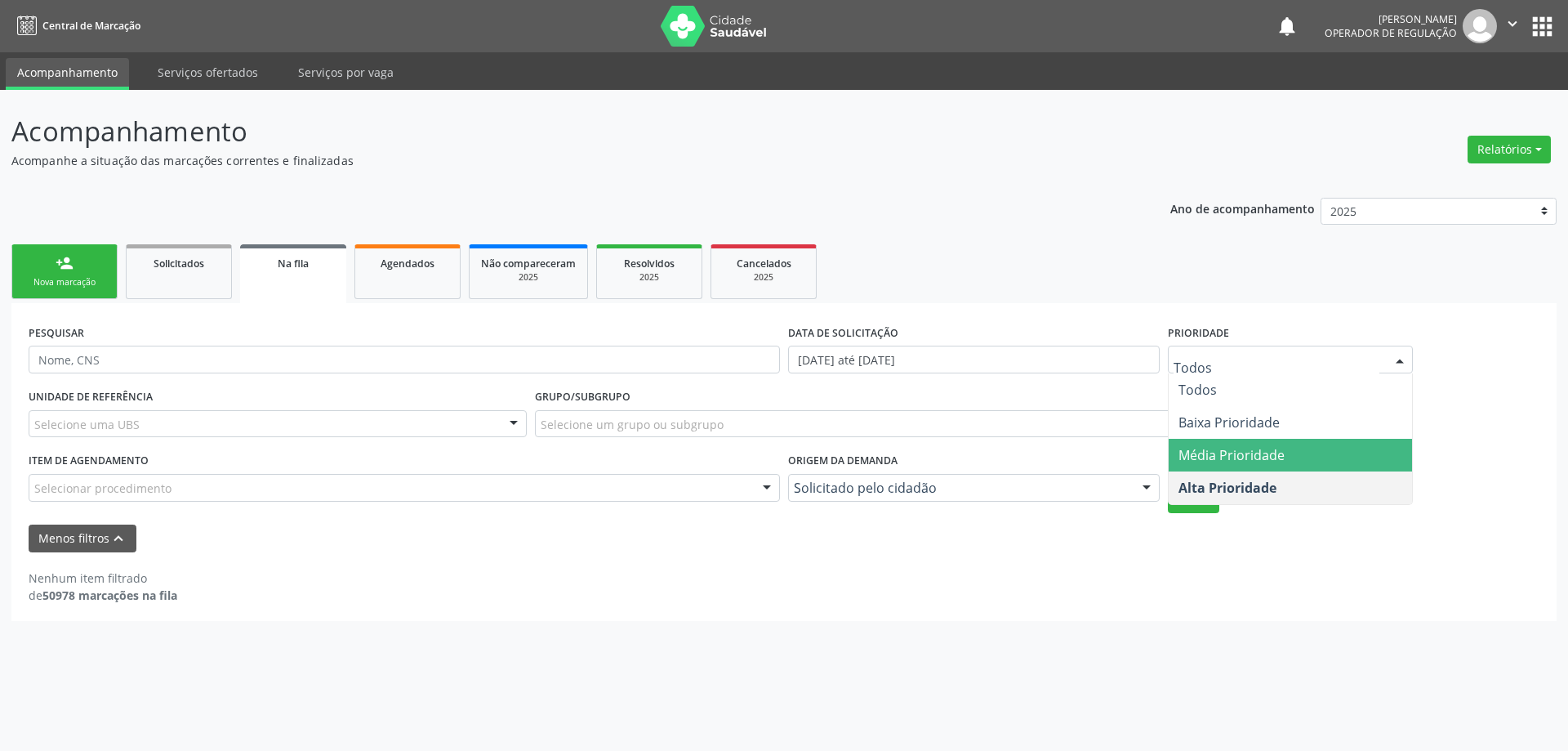
click at [1231, 447] on span "Média Prioridade" at bounding box center [1231, 455] width 106 height 18
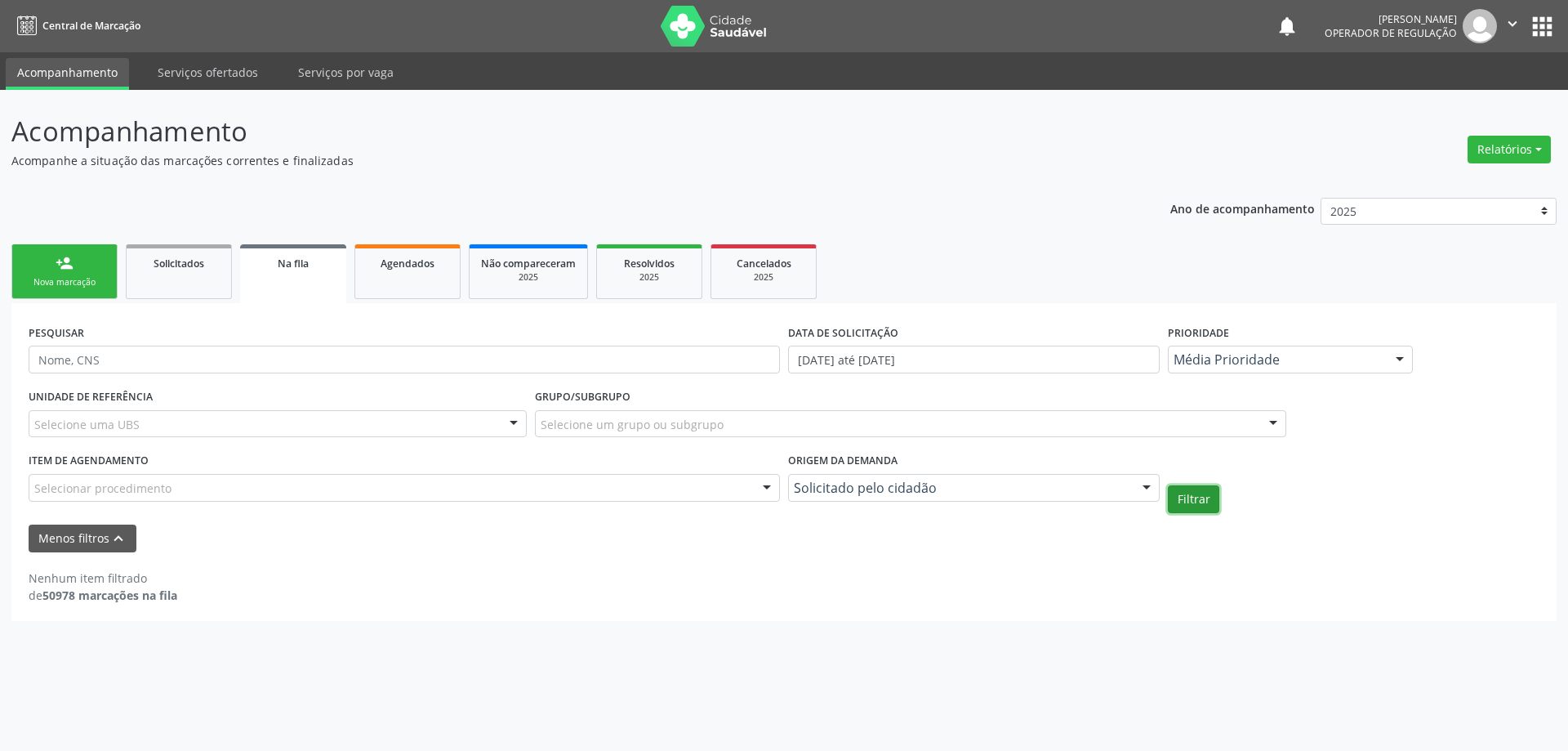
click at [1202, 504] on button "Filtrar" at bounding box center [1193, 499] width 51 height 27
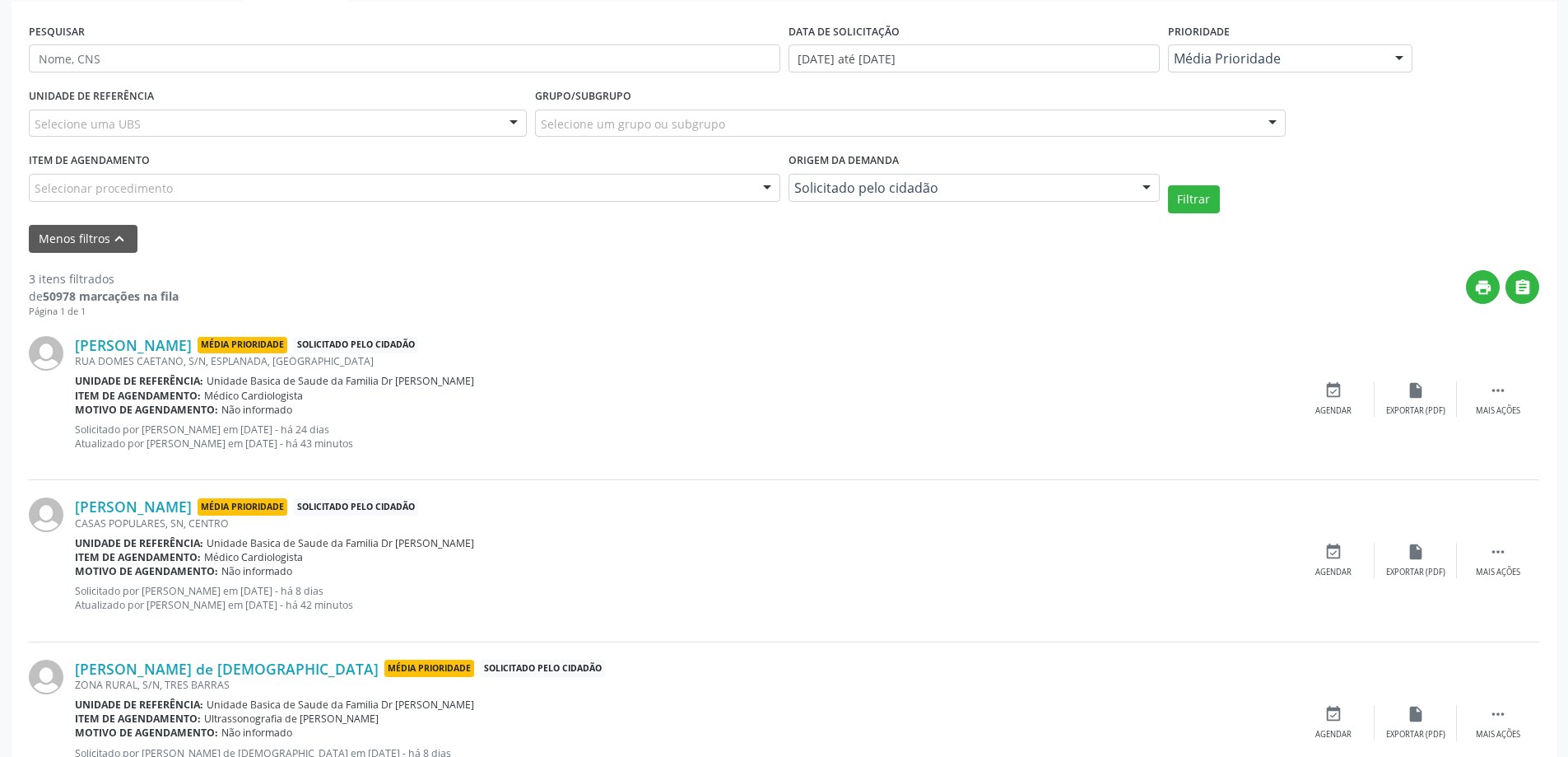
scroll to position [379, 0]
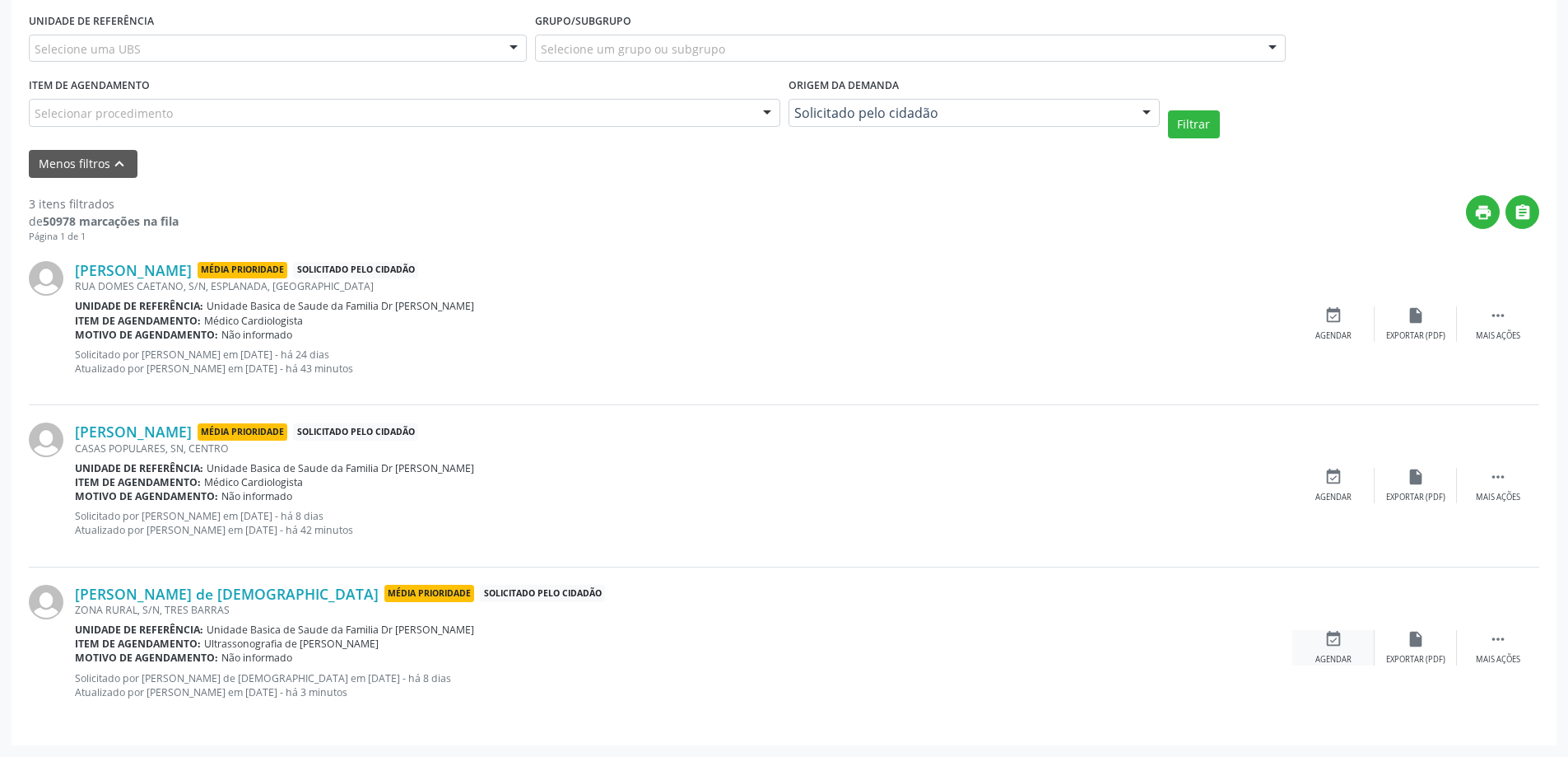
click at [1341, 644] on icon "event_available" at bounding box center [1334, 639] width 18 height 18
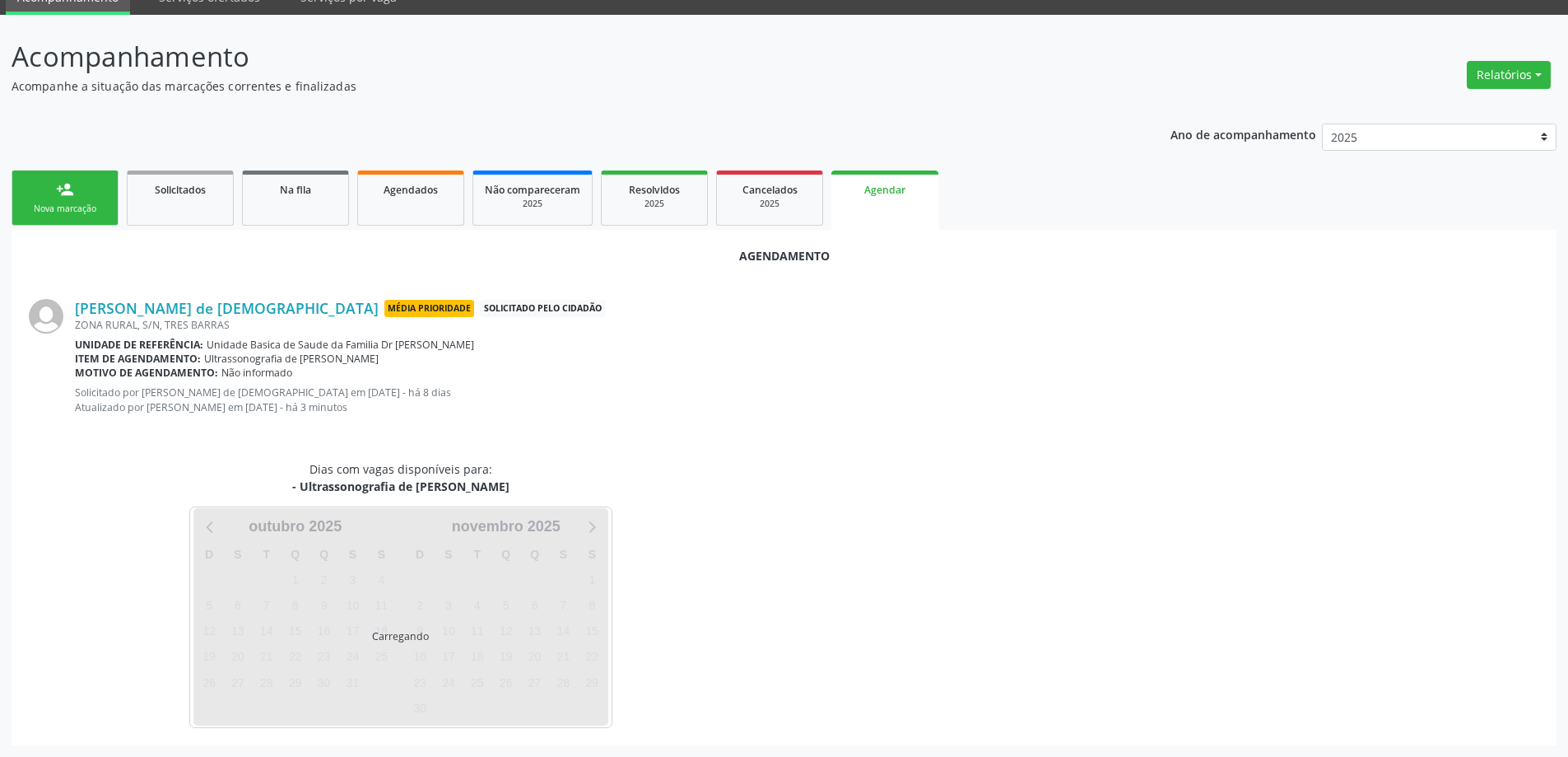
scroll to position [0, 0]
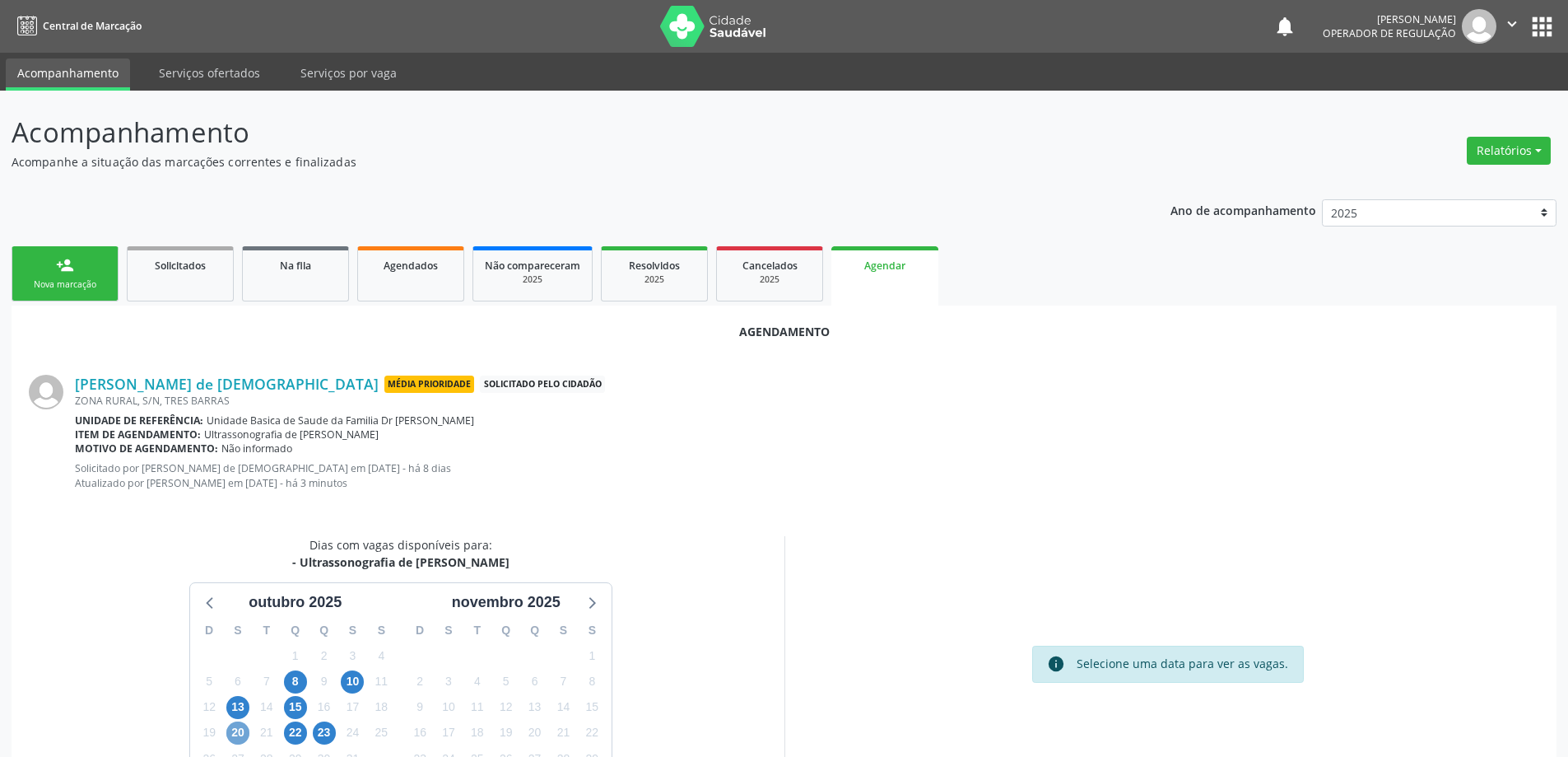
click at [238, 732] on span "20" at bounding box center [237, 732] width 23 height 23
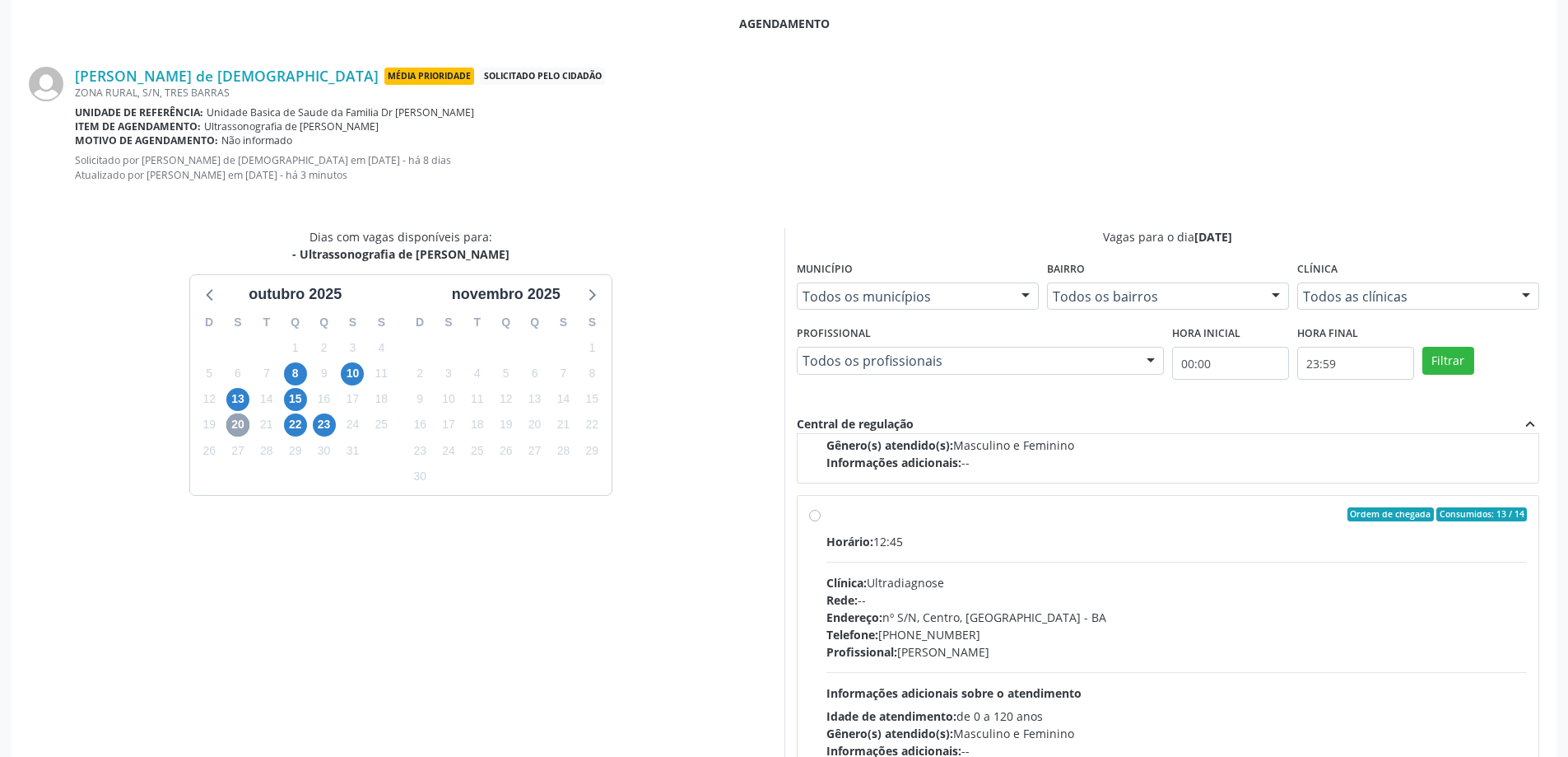
scroll to position [547, 0]
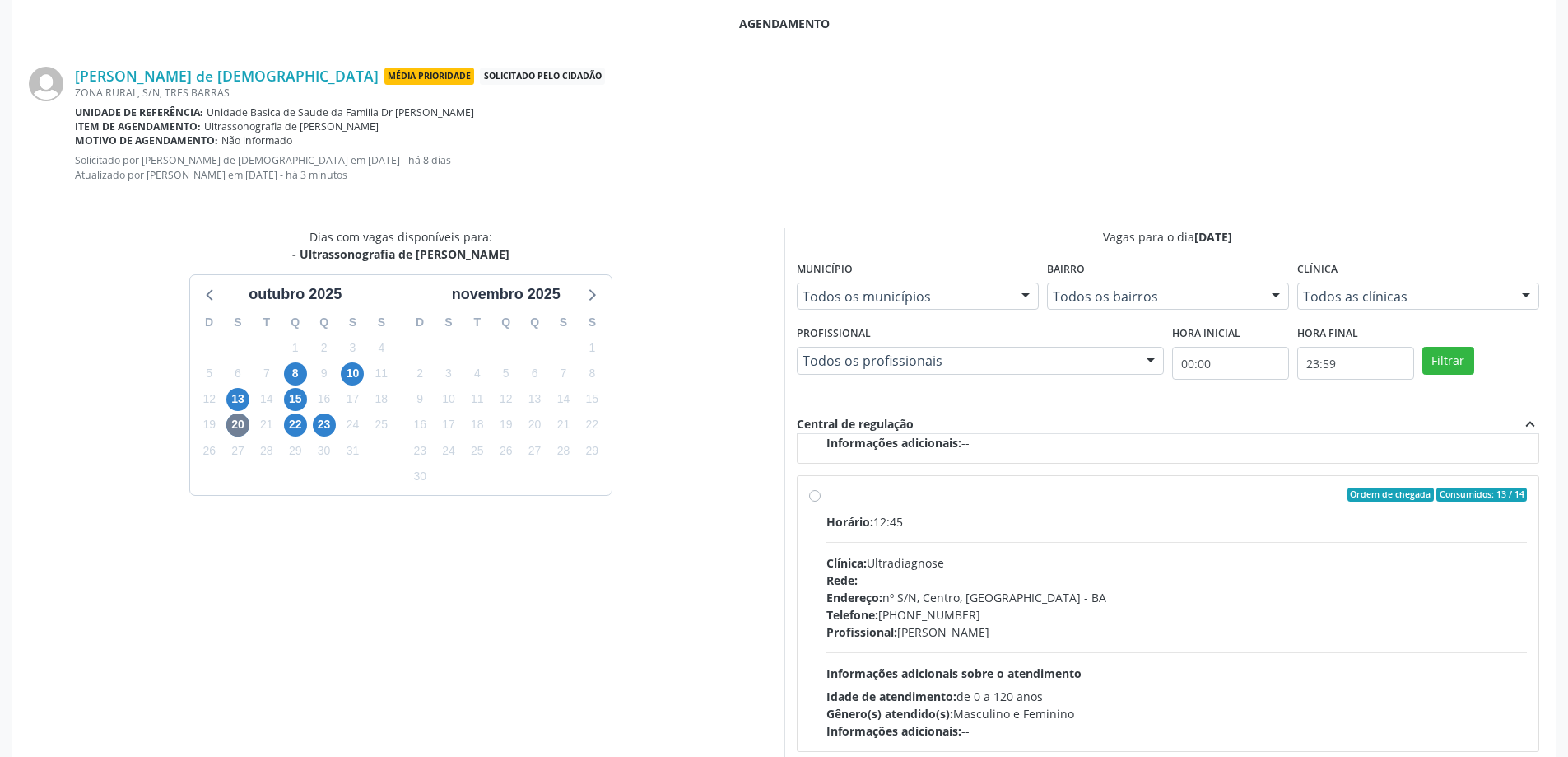
click at [827, 495] on label "Ordem de chegada Consumidos: 13 / 14 Horário: 12:45 Clínica: Ultradiagnose Rede…" at bounding box center [1177, 614] width 701 height 252
click at [817, 495] on input "Ordem de chegada Consumidos: 13 / 14 Horário: 12:45 Clínica: Ultradiagnose Rede…" at bounding box center [815, 495] width 12 height 15
radio input "true"
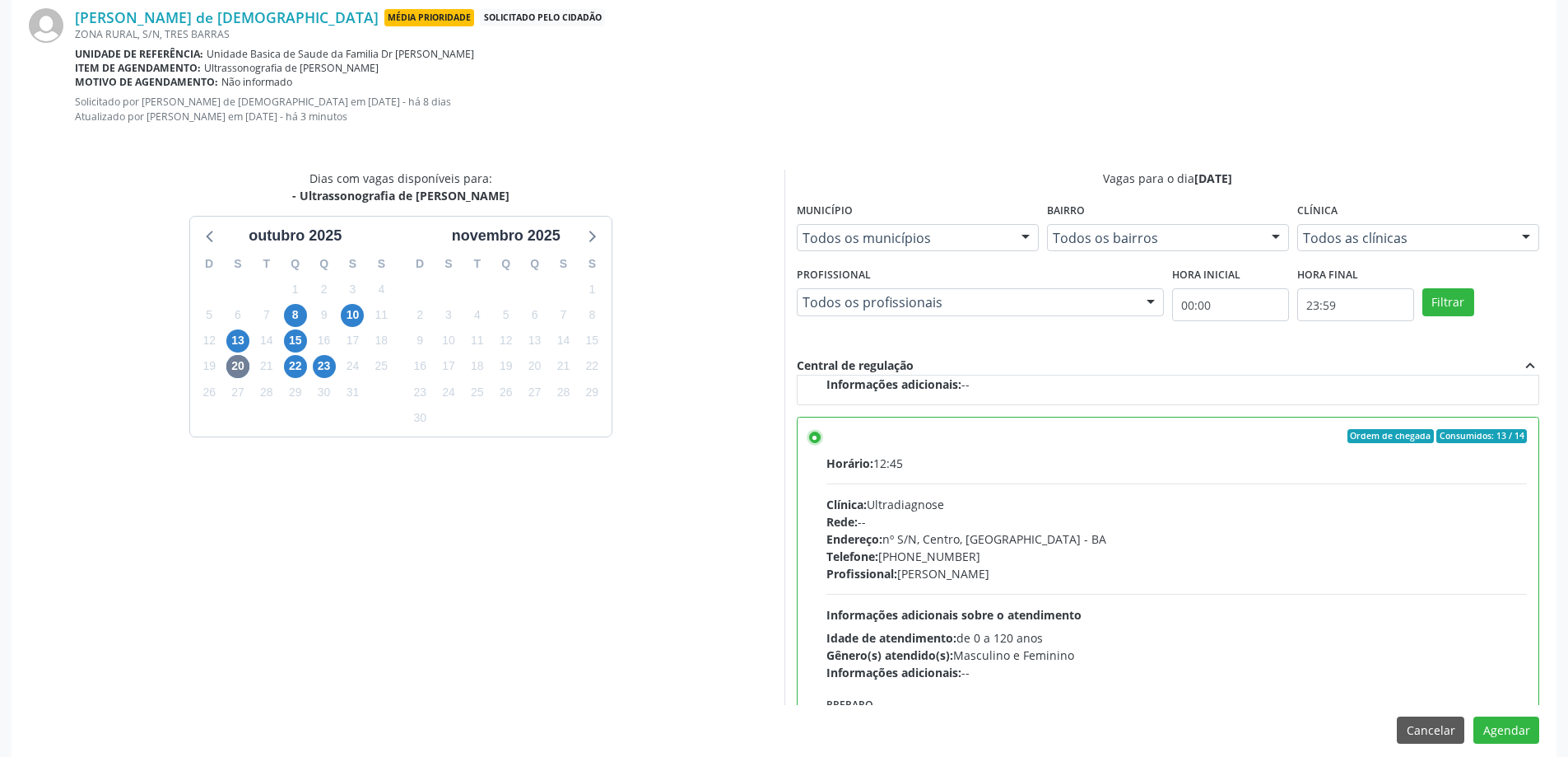
scroll to position [382, 0]
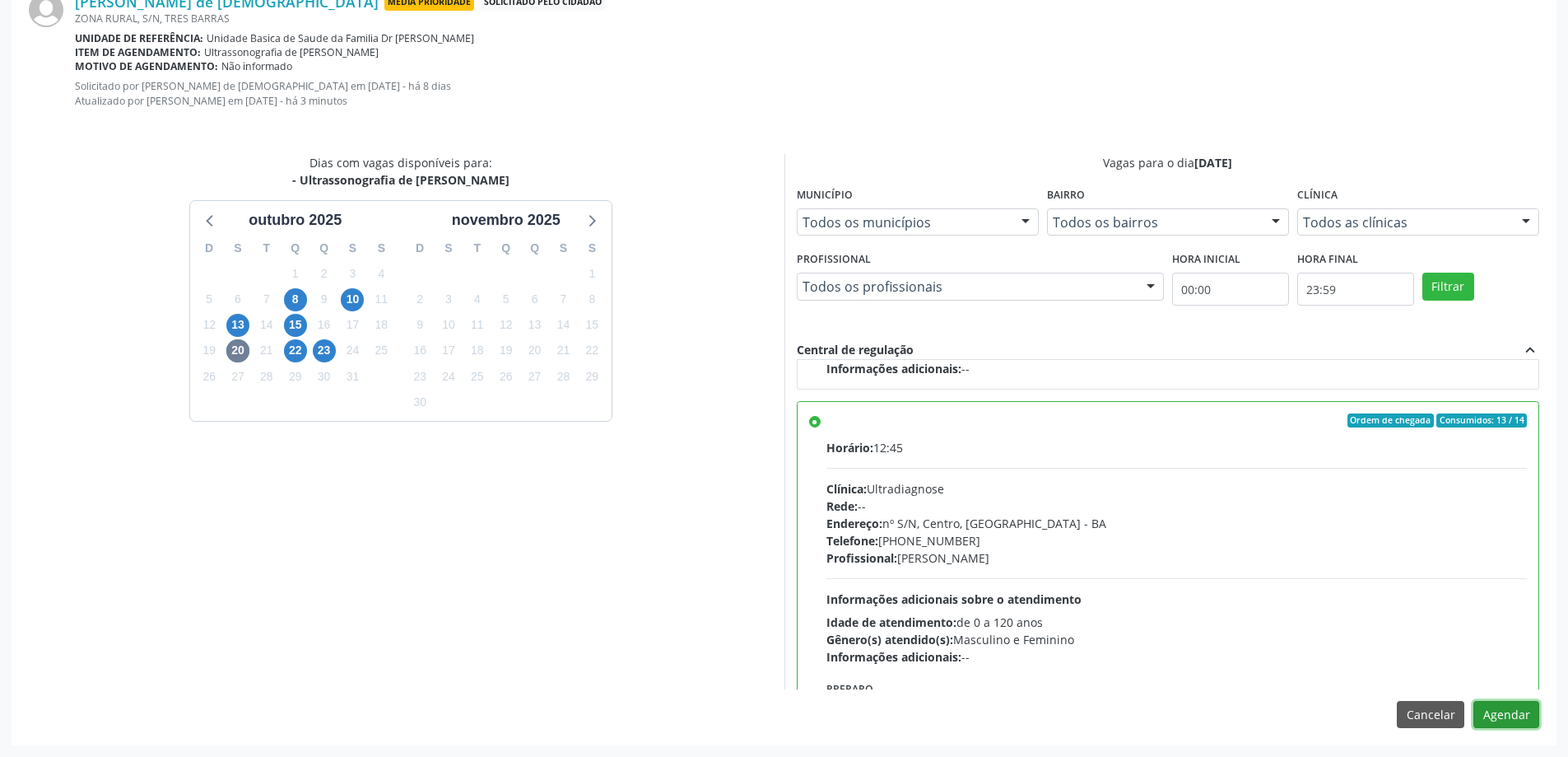
click at [1493, 715] on button "Agendar" at bounding box center [1507, 714] width 66 height 28
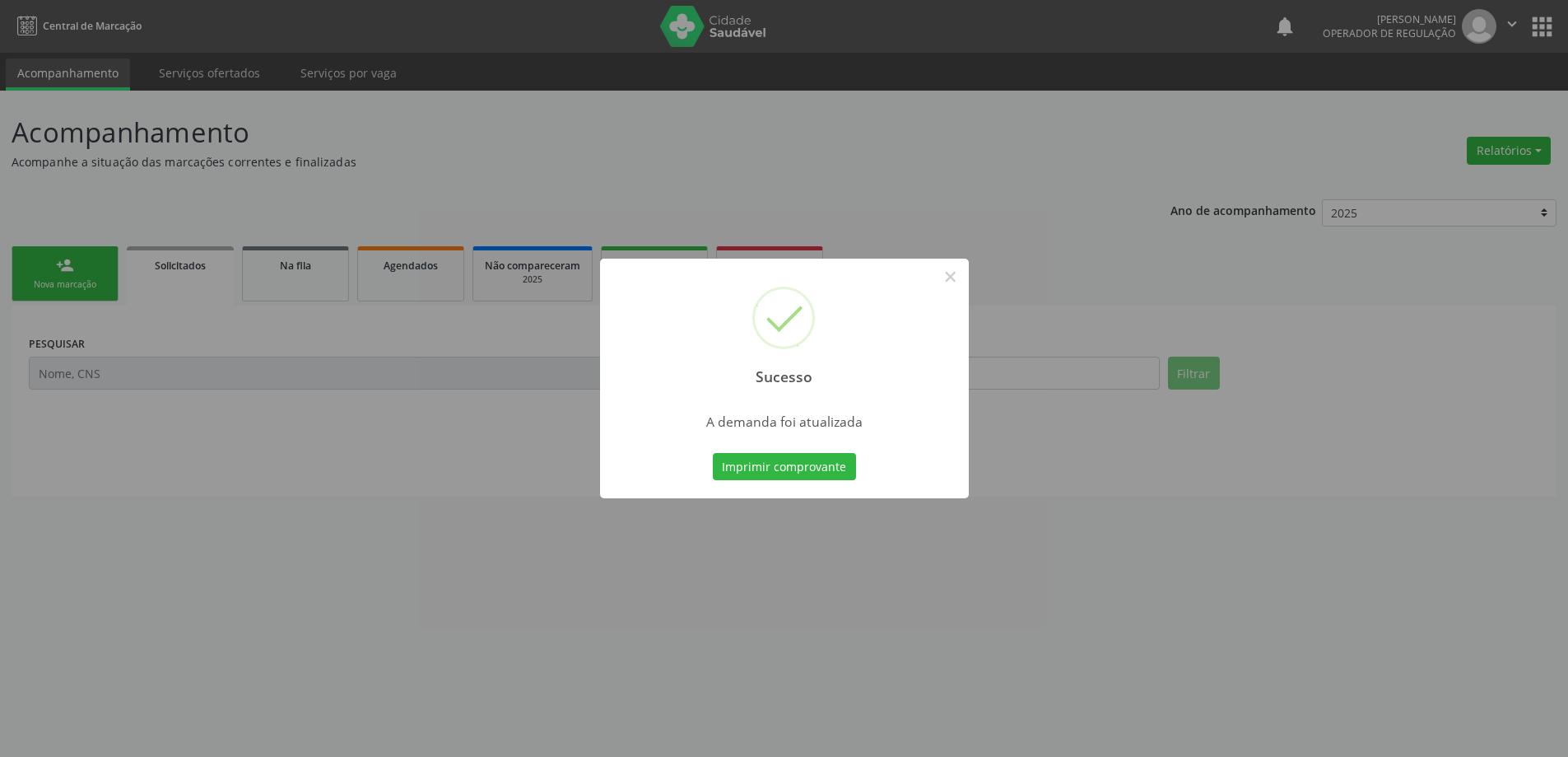
scroll to position [0, 0]
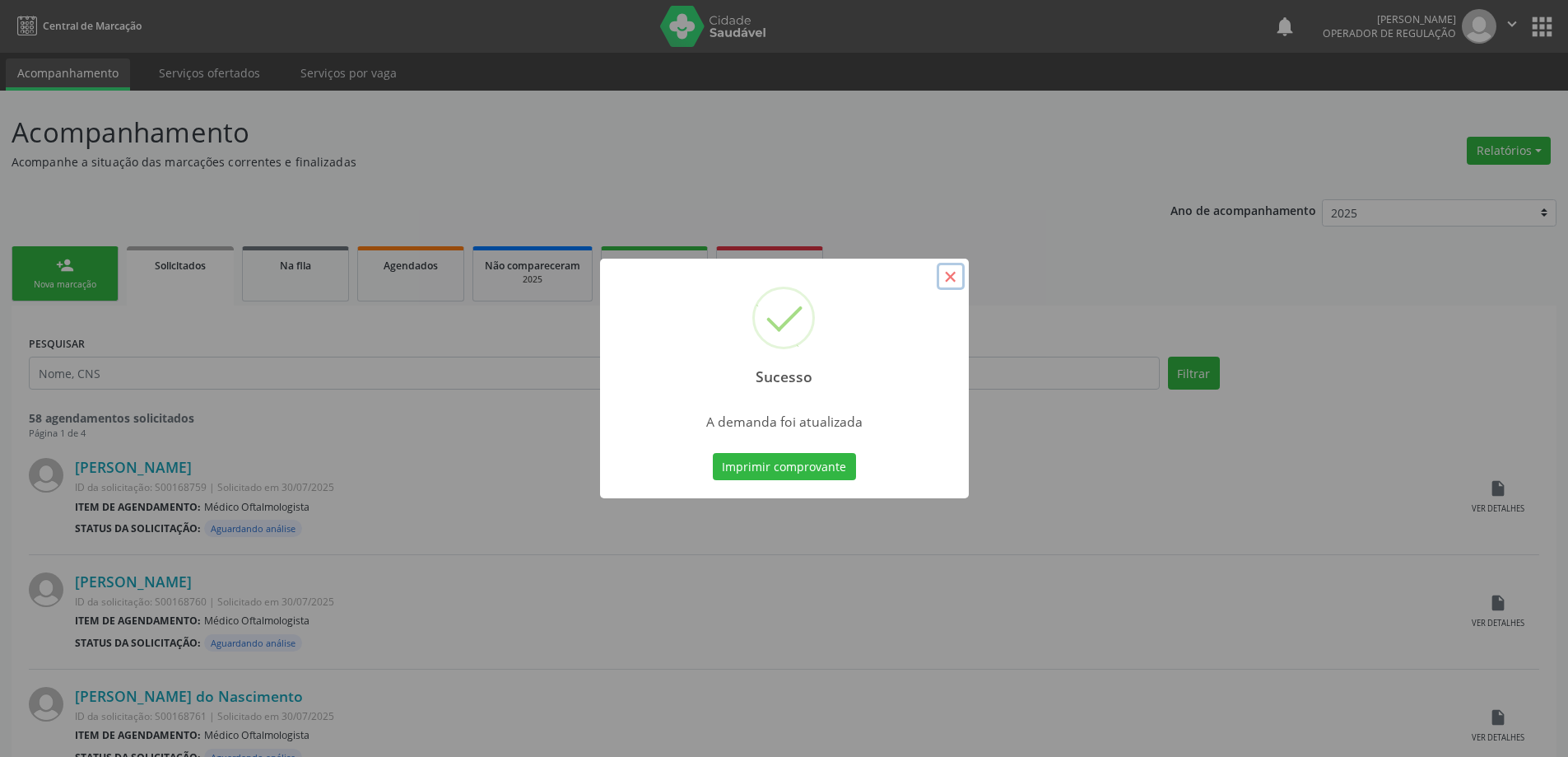
click at [951, 286] on button "×" at bounding box center [951, 276] width 28 height 28
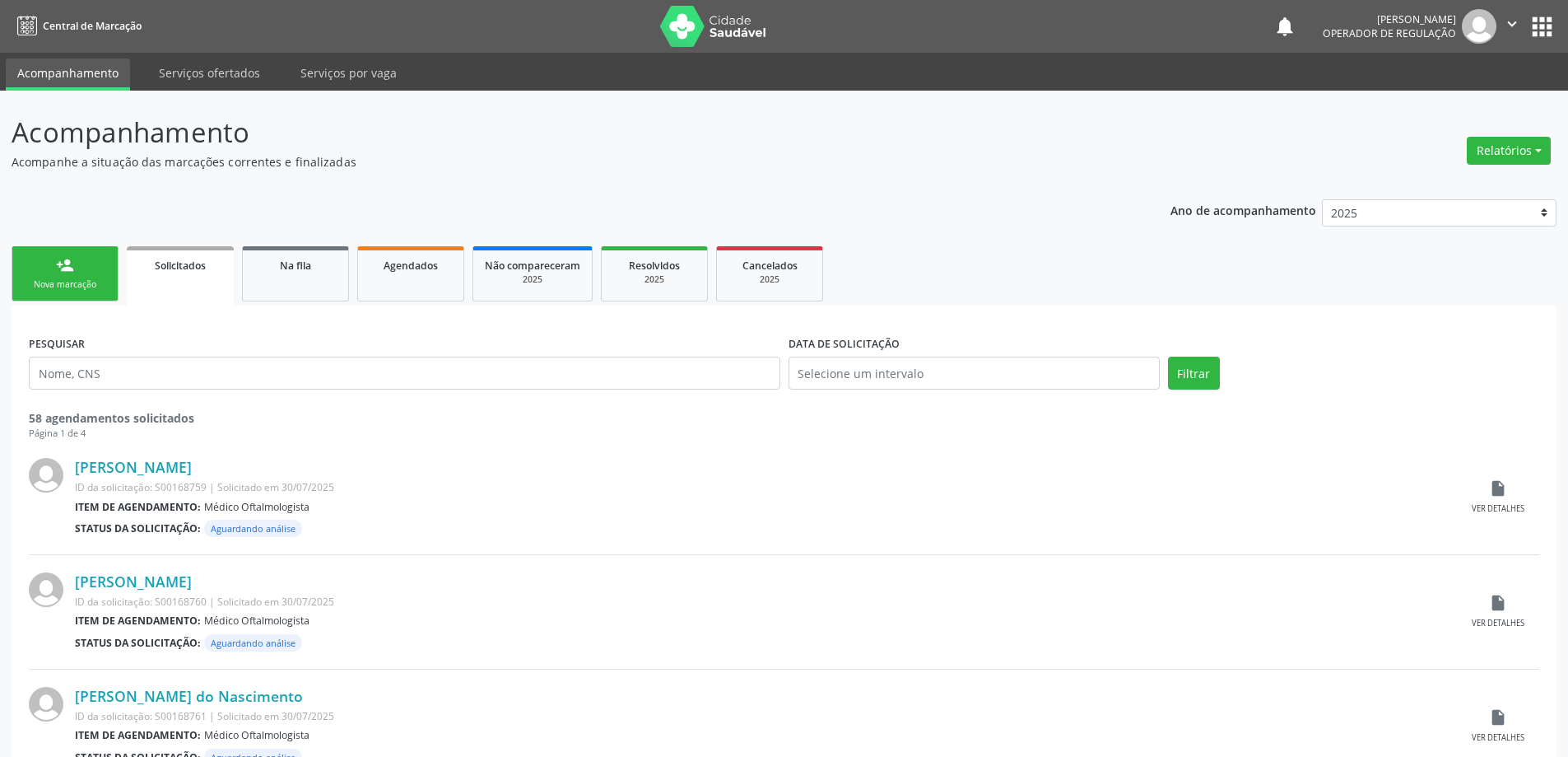
click at [1519, 22] on icon "" at bounding box center [1513, 24] width 18 height 18
click at [1462, 101] on link "Sair" at bounding box center [1470, 100] width 114 height 23
